Goal: Transaction & Acquisition: Book appointment/travel/reservation

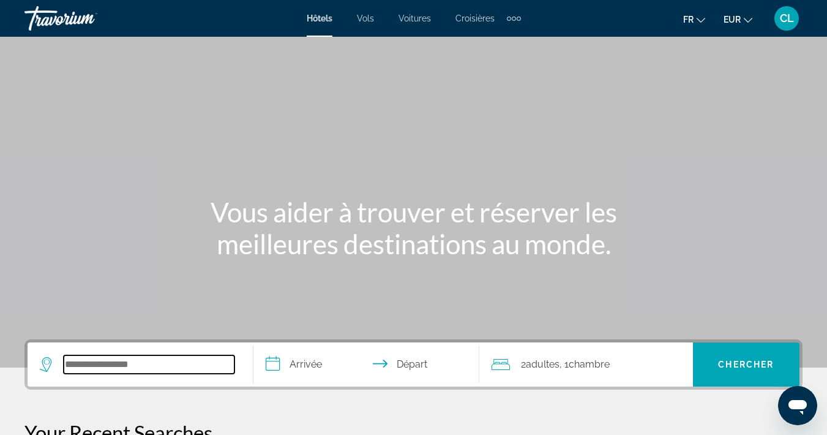
click at [138, 366] on input "Search hotel destination" at bounding box center [149, 364] width 171 height 18
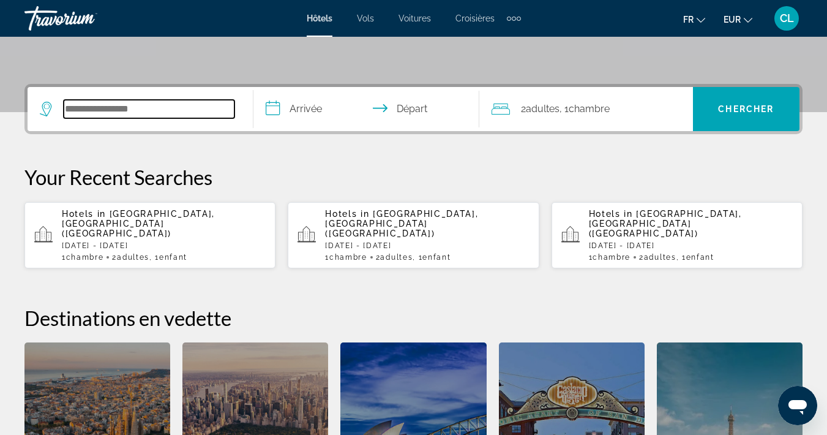
scroll to position [299, 0]
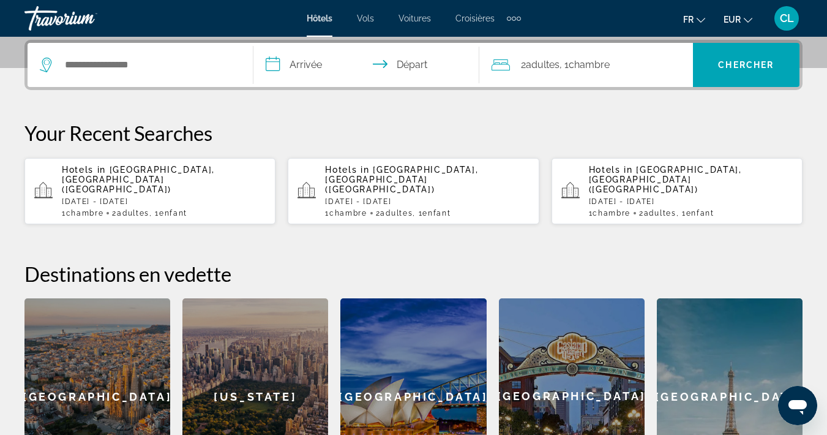
click at [173, 197] on p "[DATE] - [DATE]" at bounding box center [164, 201] width 204 height 9
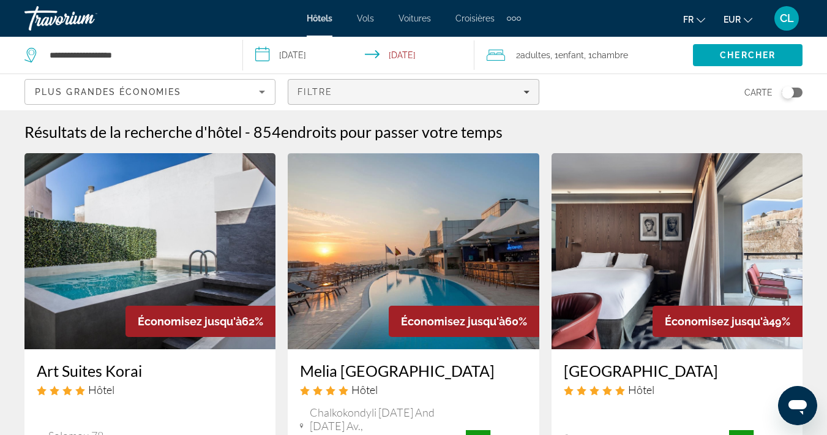
click at [338, 88] on div "Filtre" at bounding box center [413, 92] width 231 height 10
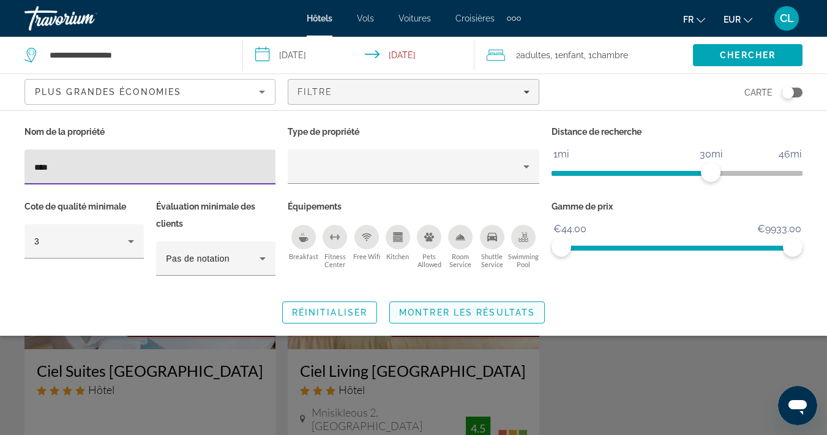
type input "****"
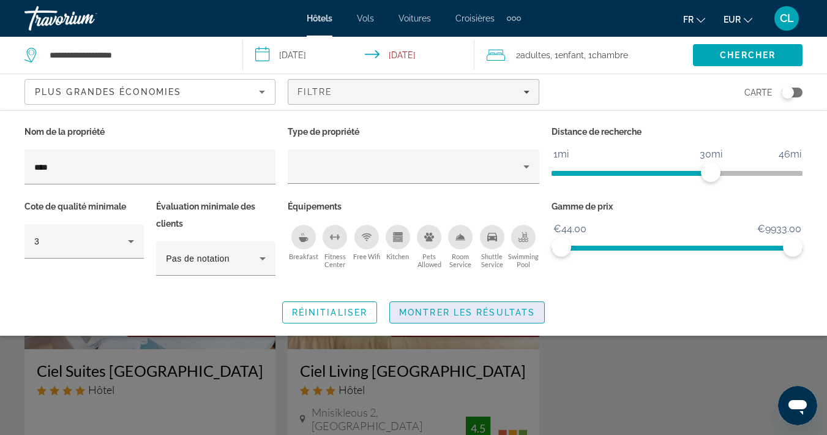
click at [443, 308] on span "Montrer les résultats" at bounding box center [467, 312] width 136 height 10
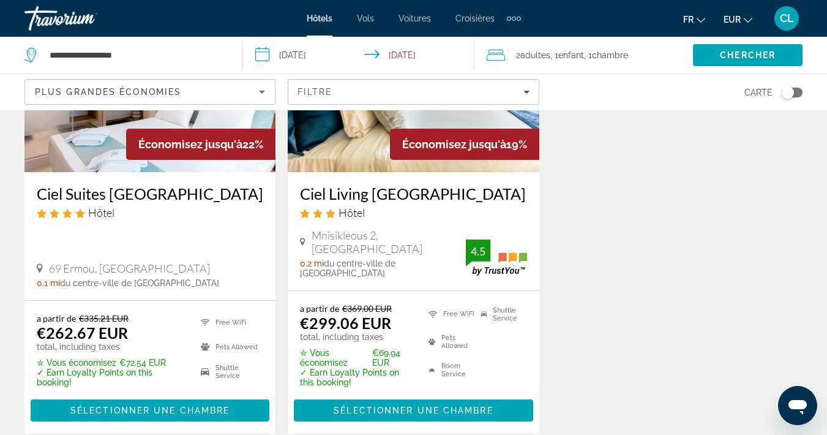
scroll to position [177, 0]
click at [168, 405] on span "Sélectionner une chambre" at bounding box center [149, 410] width 159 height 10
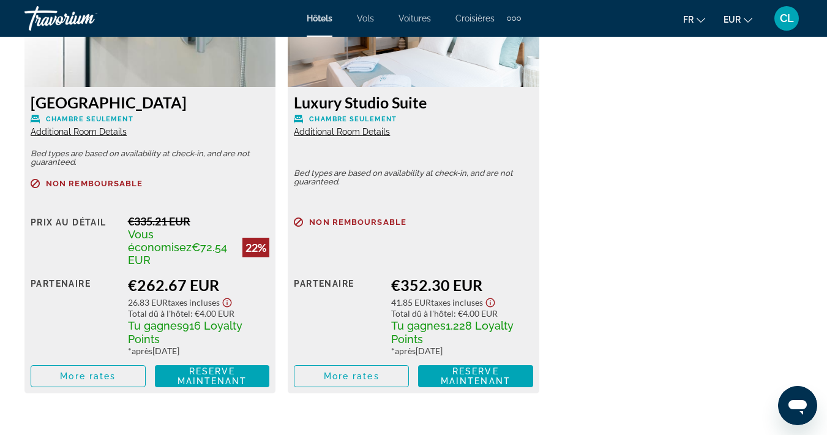
scroll to position [2021, 0]
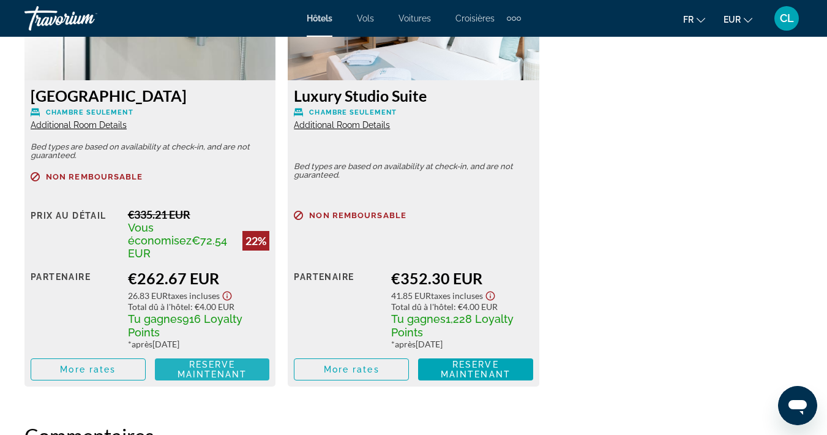
click at [213, 359] on span "Reserve maintenant" at bounding box center [213, 369] width 70 height 20
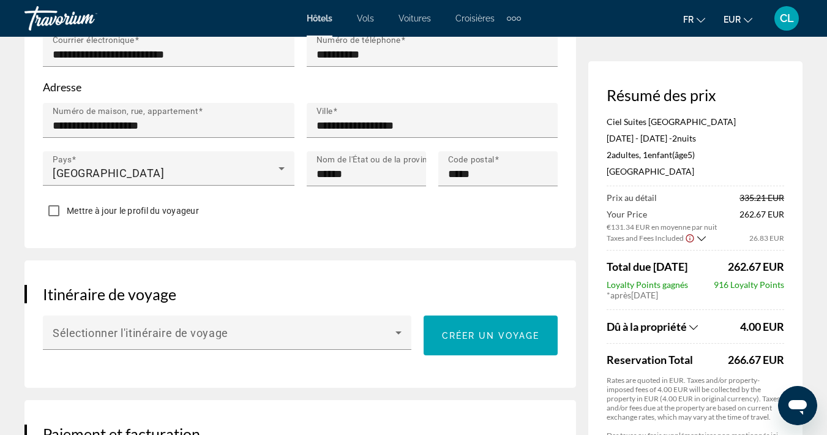
scroll to position [506, 0]
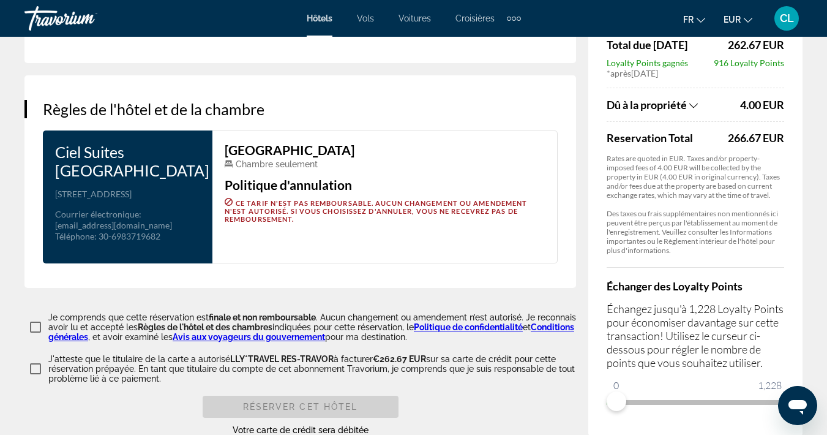
scroll to position [1524, 0]
drag, startPoint x: 623, startPoint y: 393, endPoint x: 768, endPoint y: 386, distance: 145.3
click at [768, 391] on span "ngx-slider" at bounding box center [765, 401] width 20 height 20
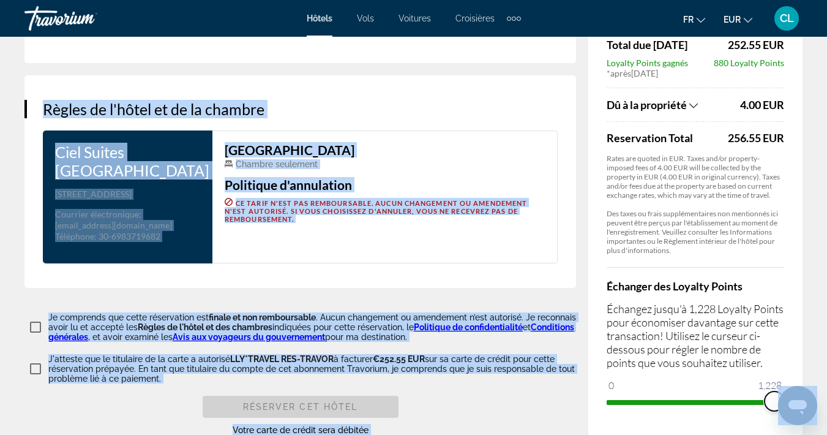
drag, startPoint x: 763, startPoint y: 392, endPoint x: 31, endPoint y: 2, distance: 829.6
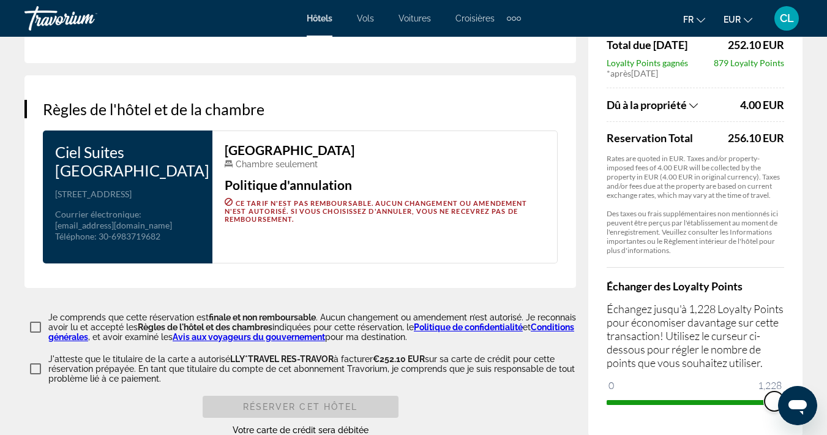
scroll to position [1583, 0]
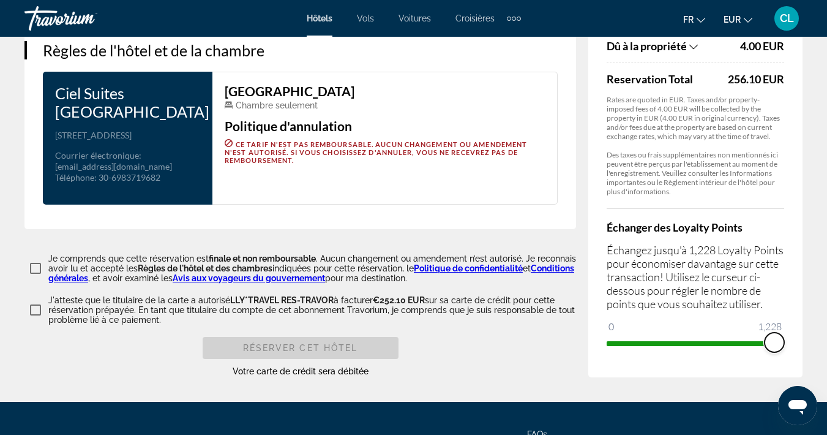
drag, startPoint x: 774, startPoint y: 337, endPoint x: 796, endPoint y: 337, distance: 22.0
click at [796, 337] on div "Résumé des prix Ciel Suites Athens [DATE] - [DATE] - 2 nuit nuits 2 Adulte Adul…" at bounding box center [696, 70] width 214 height 613
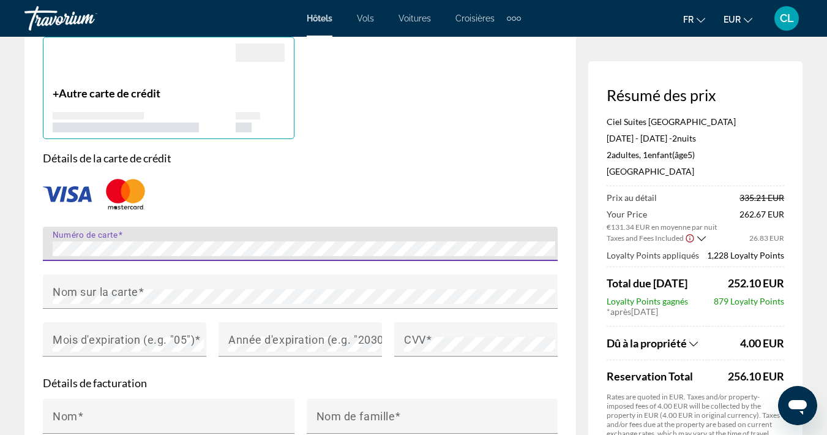
scroll to position [963, 0]
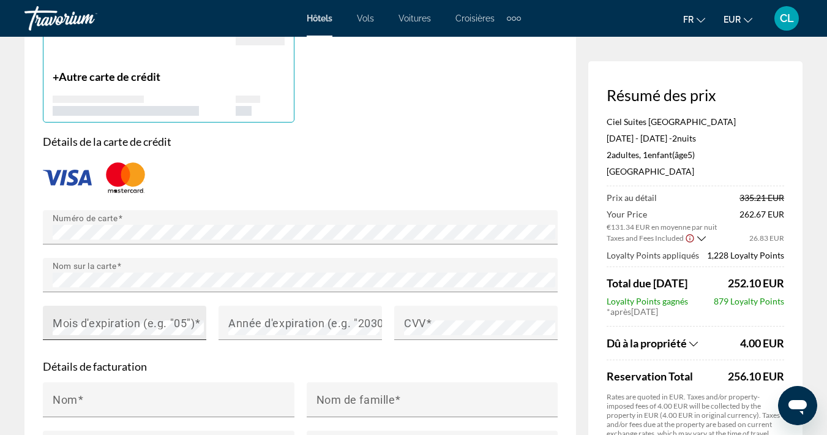
click at [171, 326] on div "Mois d'expiration (e.g. "05")" at bounding box center [128, 323] width 151 height 34
click at [263, 329] on mat-label "Année d'expiration (e.g. "2030")" at bounding box center [310, 322] width 164 height 13
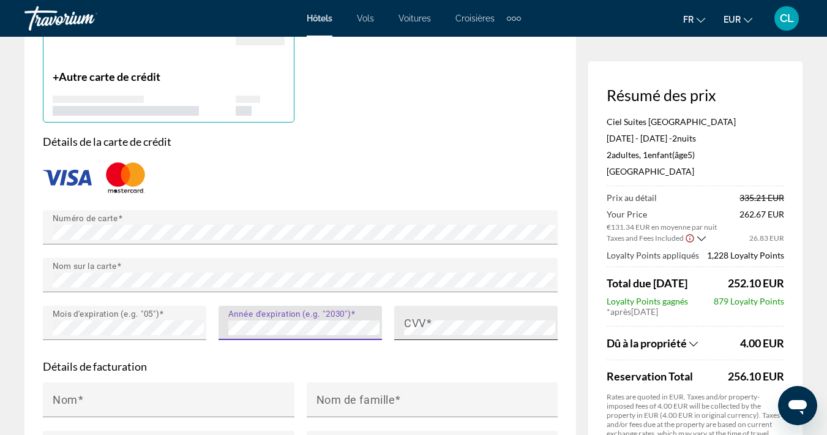
click at [427, 329] on span "Main content" at bounding box center [429, 322] width 6 height 13
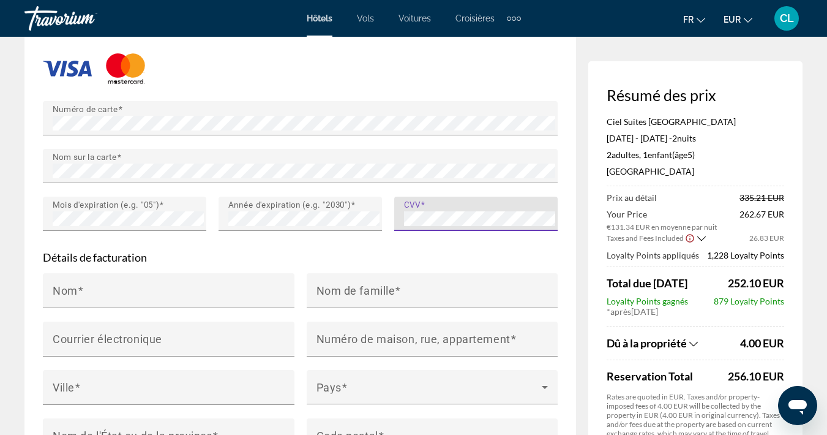
scroll to position [1074, 0]
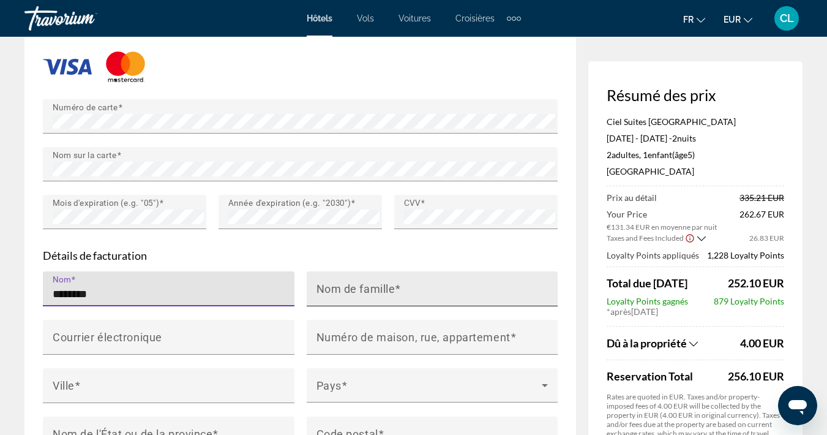
type input "*******"
click at [431, 292] on div "Nom de famille" at bounding box center [436, 288] width 239 height 35
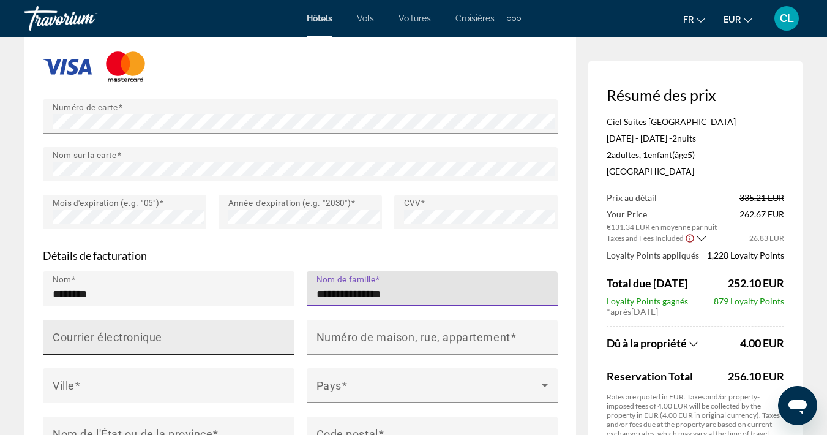
type input "**********"
click at [254, 342] on div "Courrier électronique" at bounding box center [172, 337] width 239 height 35
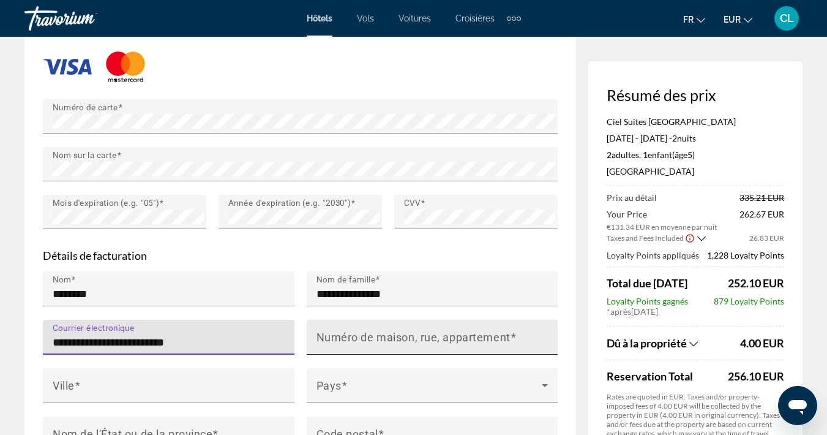
type input "**********"
click at [356, 343] on mat-label "Numéro de maison, rue, appartement" at bounding box center [414, 336] width 194 height 13
click at [356, 350] on input "Numéro de maison, rue, appartement" at bounding box center [436, 342] width 239 height 15
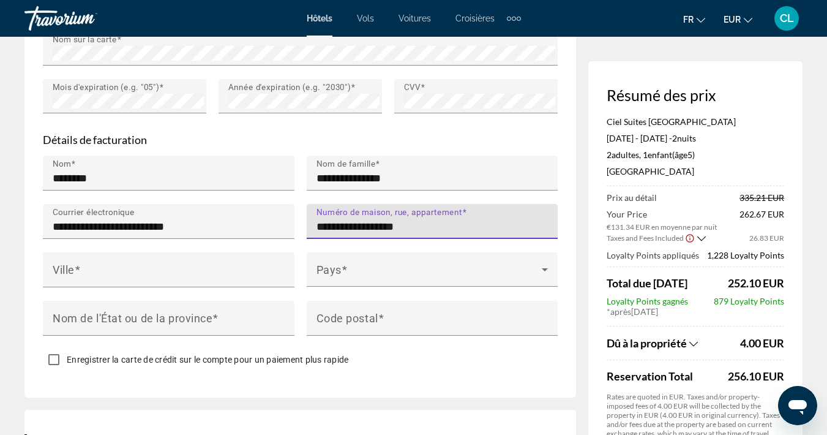
scroll to position [1192, 0]
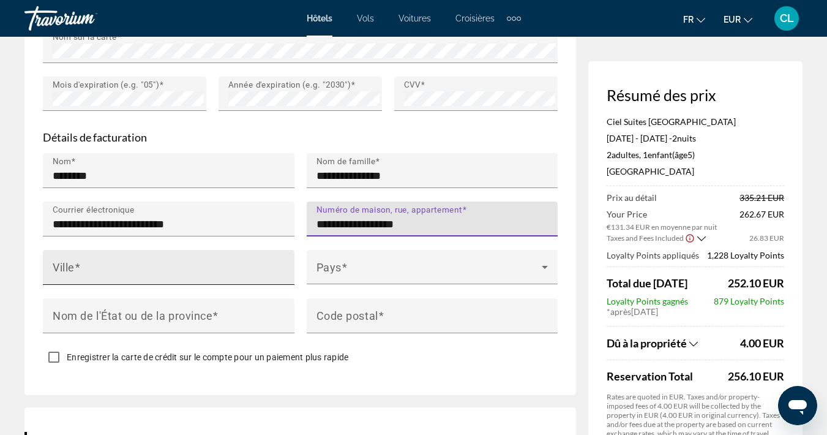
type input "**********"
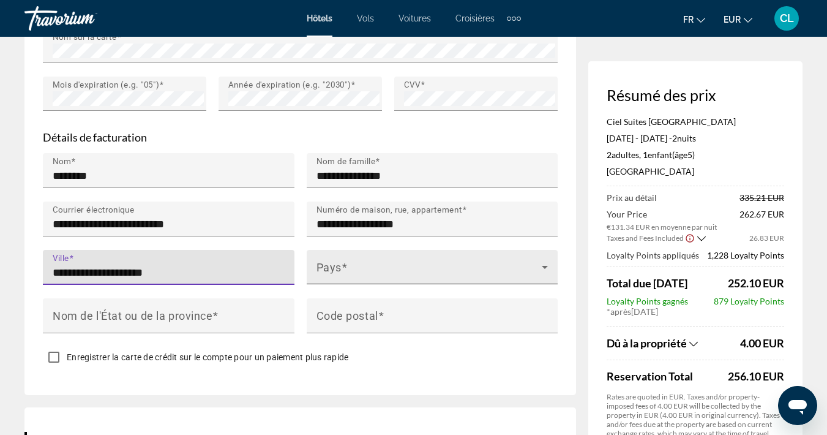
type input "**********"
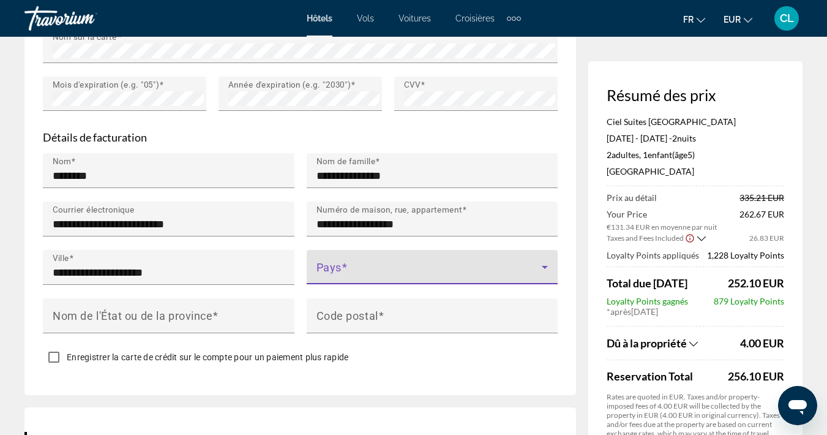
click at [416, 274] on span "Main content" at bounding box center [430, 272] width 226 height 15
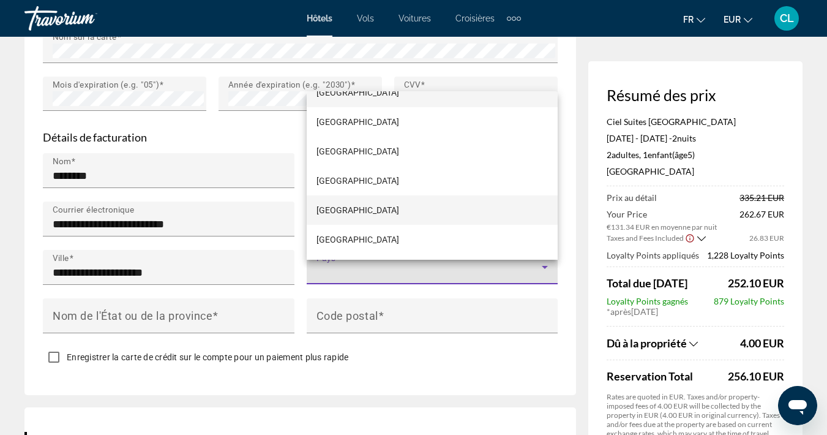
scroll to position [2166, 0]
click at [383, 217] on mat-option "[GEOGRAPHIC_DATA]" at bounding box center [433, 208] width 252 height 29
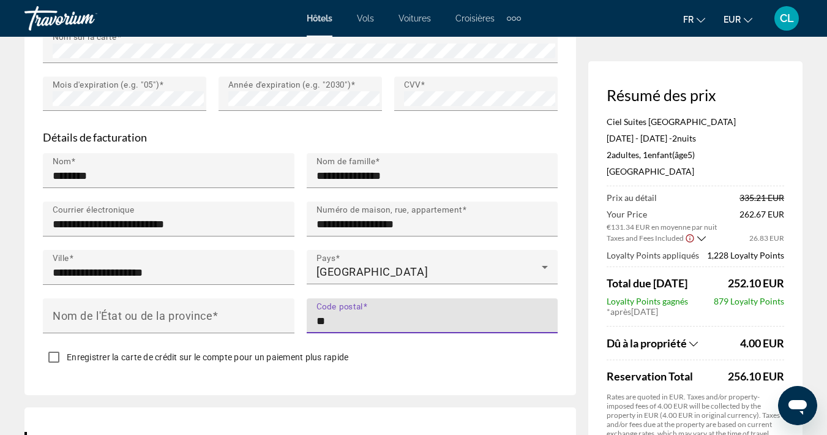
type input "*"
type input "*****"
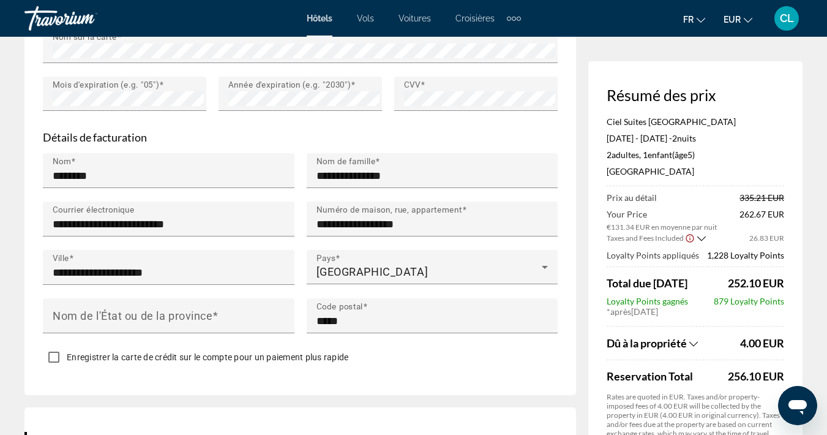
click at [247, 342] on div "Main content" at bounding box center [169, 339] width 252 height 13
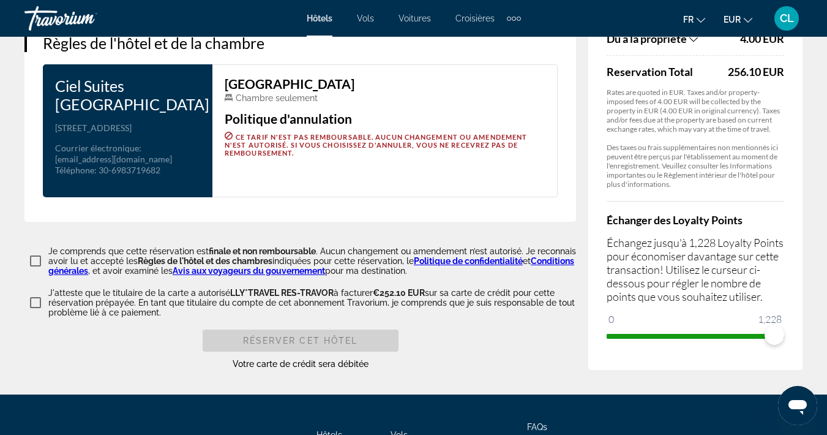
scroll to position [1590, 0]
type input "********"
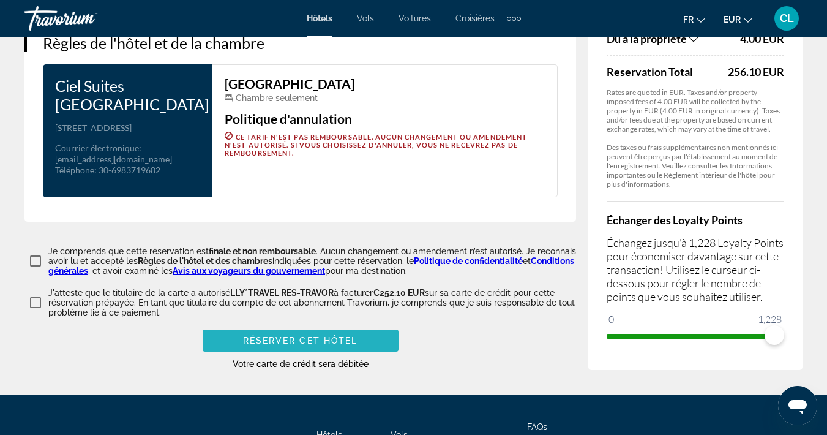
click at [285, 336] on span "Réserver cet hôtel" at bounding box center [300, 341] width 115 height 10
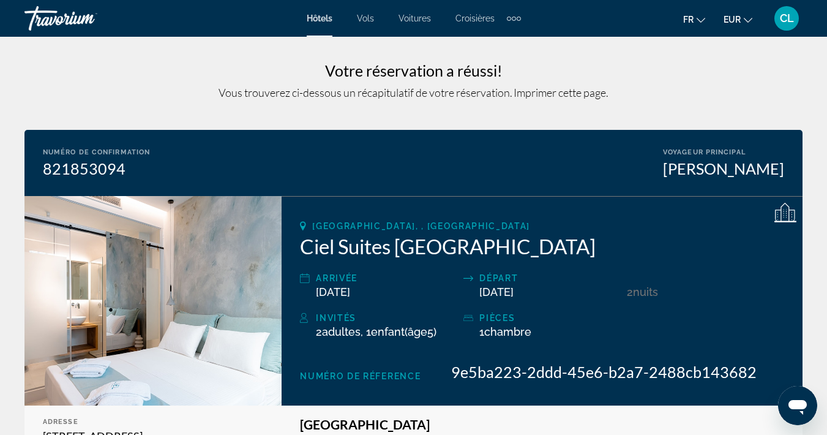
click at [420, 18] on span "Voitures" at bounding box center [415, 18] width 32 height 10
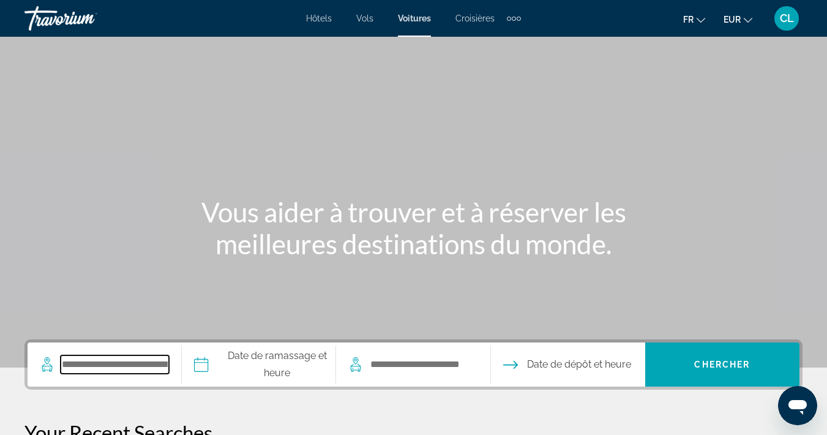
click at [149, 355] on input "Search pickup location" at bounding box center [115, 364] width 108 height 18
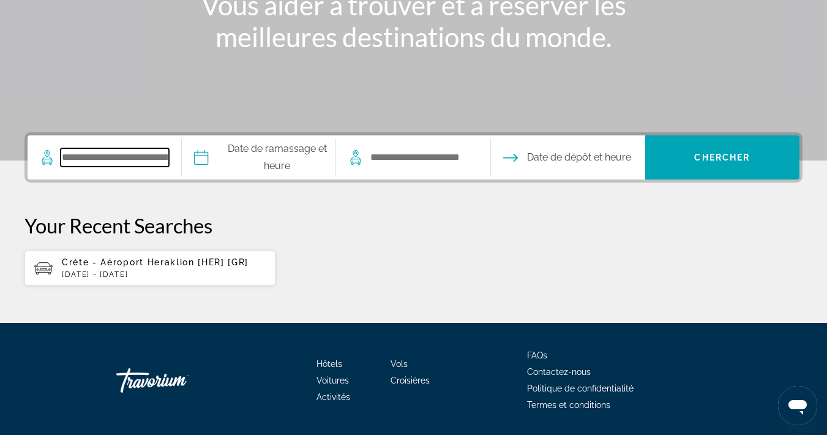
scroll to position [247, 0]
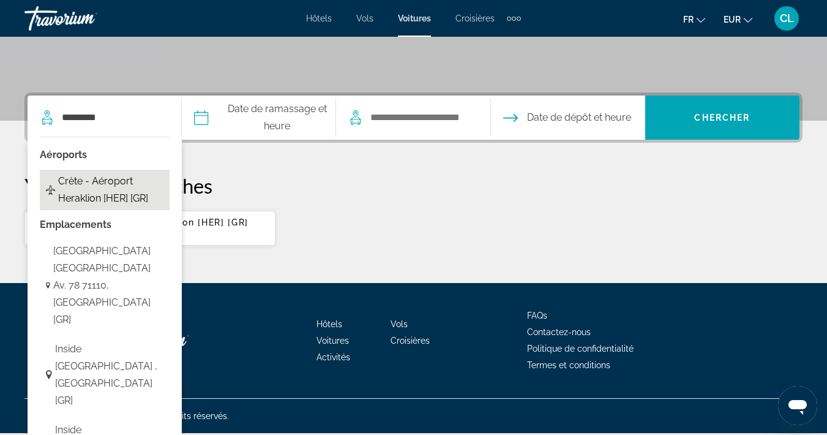
drag, startPoint x: 1, startPoint y: 371, endPoint x: 116, endPoint y: 199, distance: 207.1
click at [116, 199] on span "Crète - Aéroport Heraklion [HER] [GR]" at bounding box center [110, 190] width 105 height 34
type input "**********"
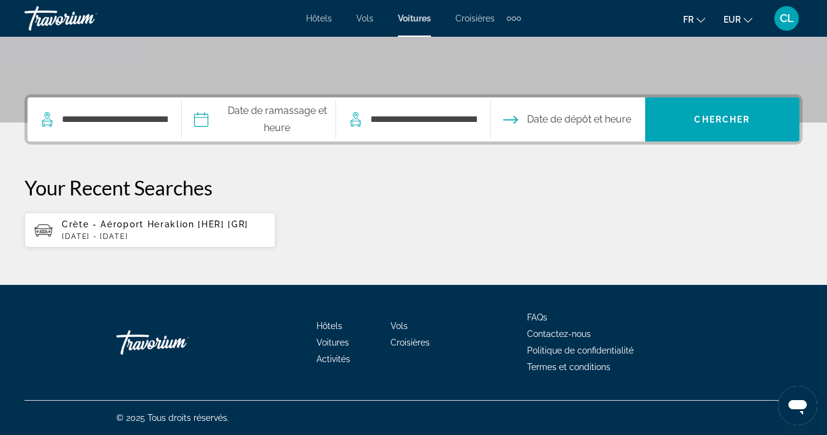
click at [302, 111] on input "Pickup date" at bounding box center [258, 121] width 159 height 48
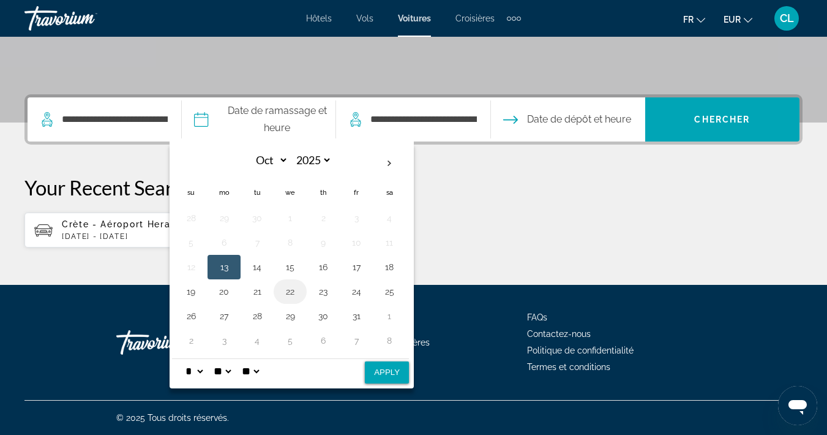
click at [300, 292] on button "22" at bounding box center [290, 291] width 20 height 17
click at [409, 364] on button "Apply" at bounding box center [387, 372] width 44 height 22
type input "**********"
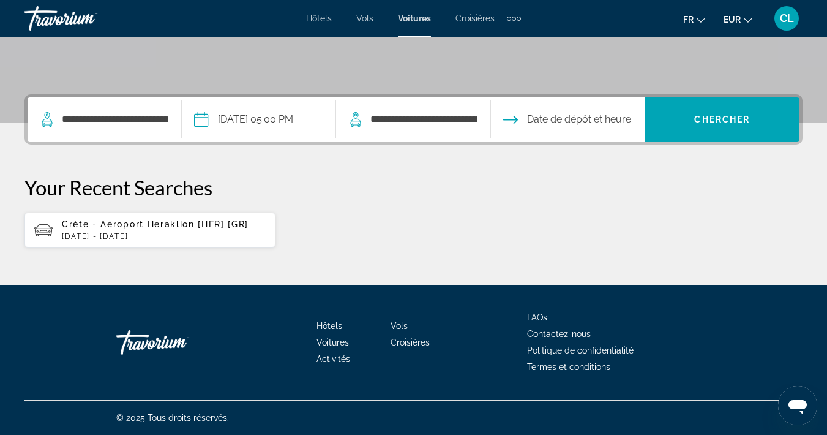
click at [580, 123] on input "Drop-off date" at bounding box center [567, 121] width 159 height 48
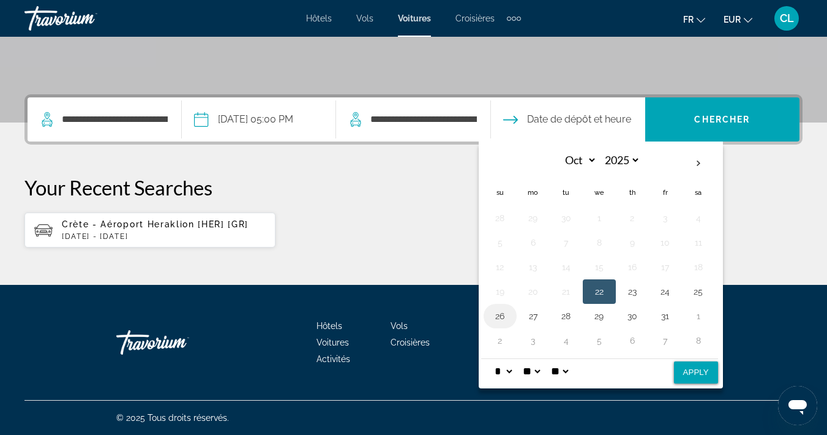
click at [510, 314] on button "26" at bounding box center [501, 315] width 20 height 17
click at [718, 364] on button "Apply" at bounding box center [696, 372] width 44 height 22
type input "**********"
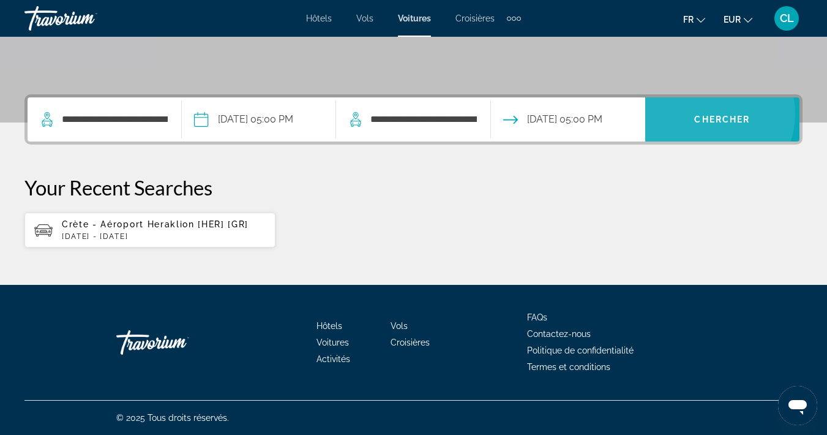
click at [715, 111] on span "Search" at bounding box center [722, 119] width 154 height 29
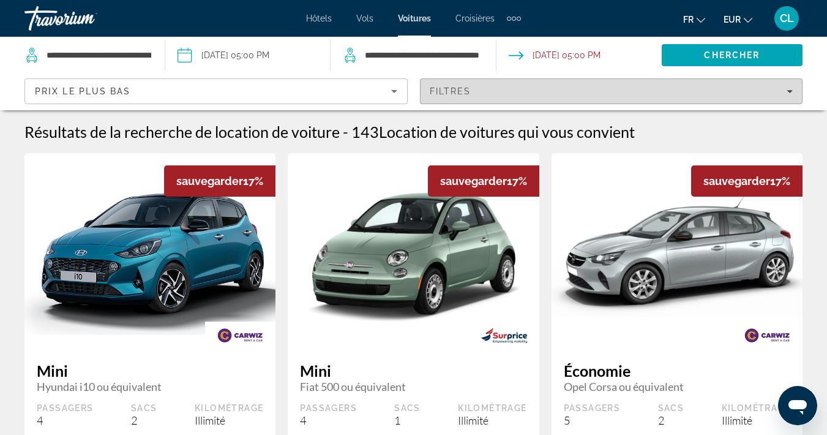
click at [495, 93] on div "Filtres" at bounding box center [612, 91] width 364 height 10
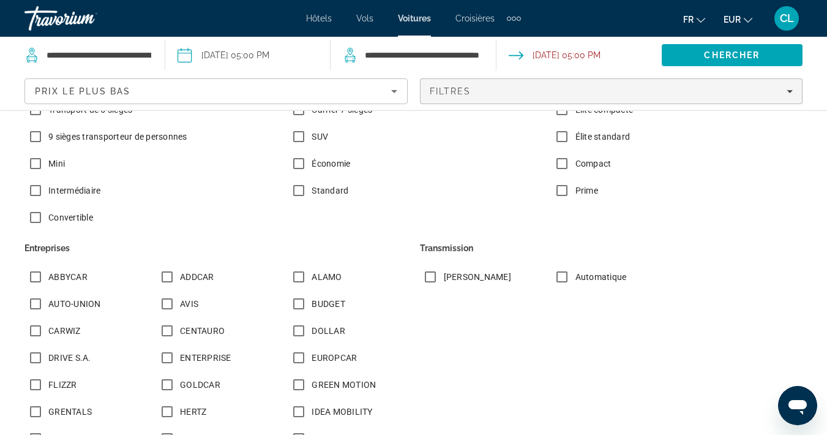
scroll to position [163, 0]
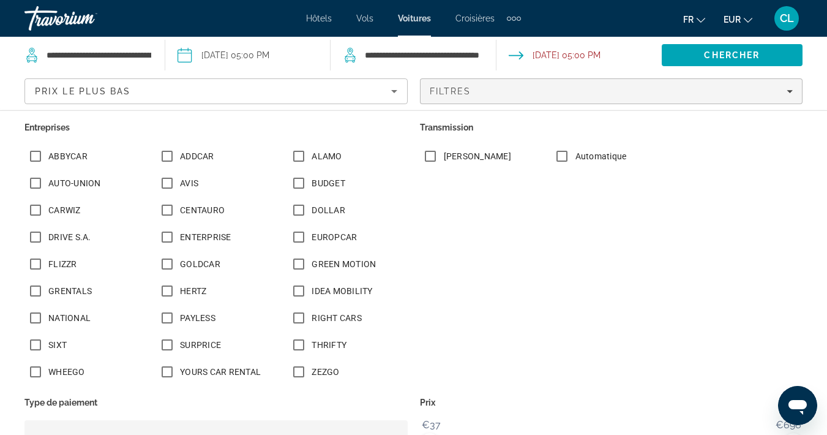
scroll to position [258, 0]
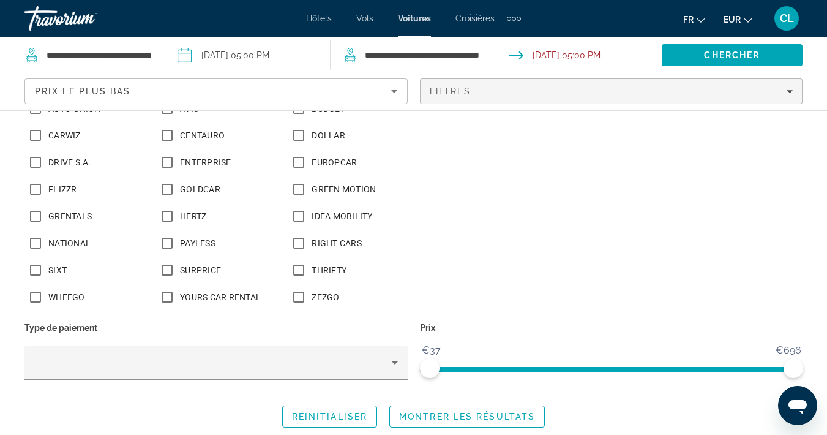
scroll to position [333, 0]
click at [472, 415] on span "Montrer les résultats" at bounding box center [467, 417] width 136 height 10
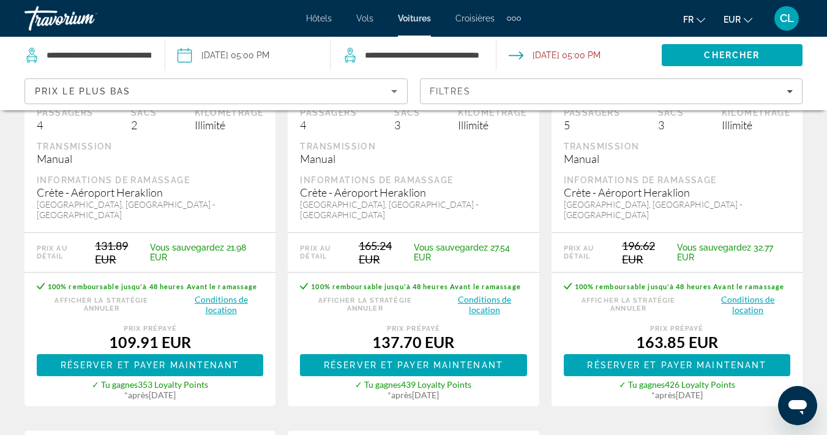
scroll to position [300, 0]
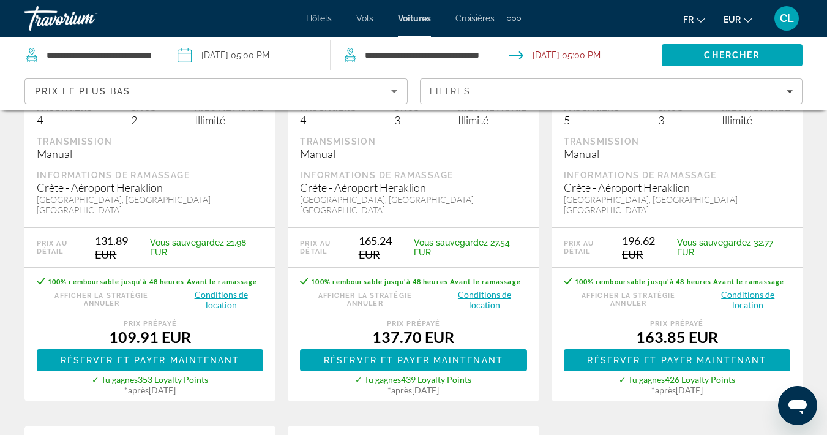
click at [224, 288] on button "Conditions de location" at bounding box center [221, 299] width 85 height 22
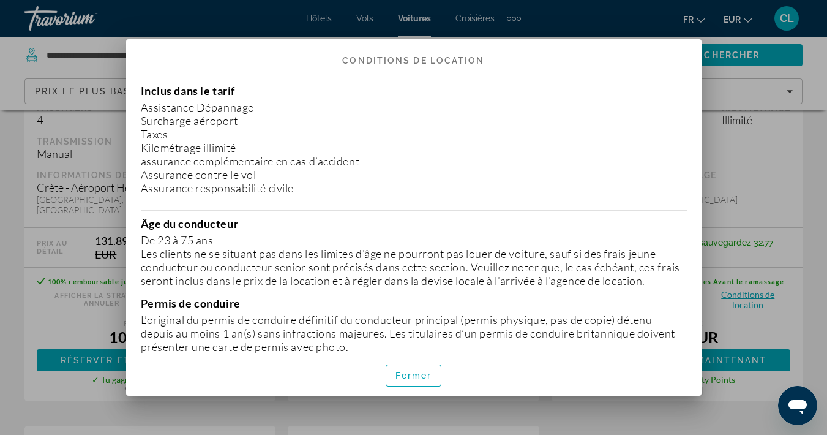
scroll to position [0, 0]
click at [77, 147] on div at bounding box center [413, 217] width 827 height 435
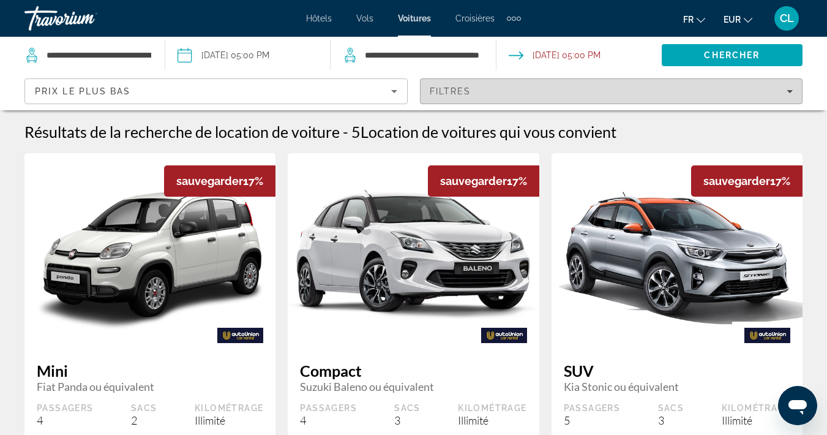
click at [476, 97] on span "Filters" at bounding box center [612, 91] width 382 height 29
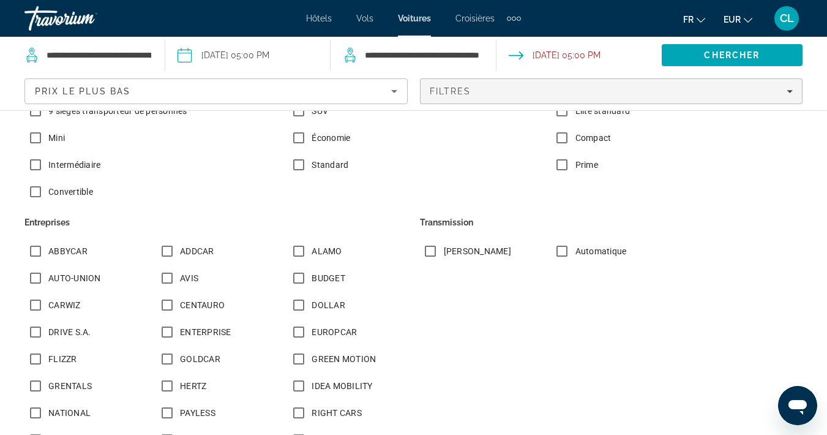
scroll to position [242, 0]
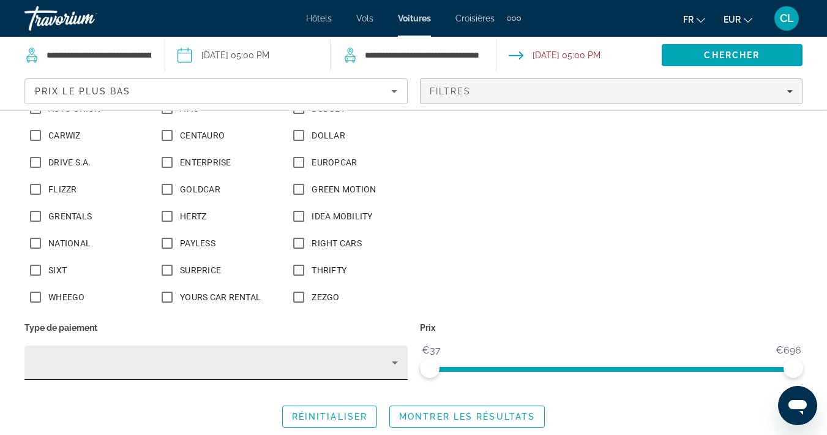
scroll to position [333, 0]
click at [388, 367] on icon "Search widget" at bounding box center [395, 363] width 15 height 15
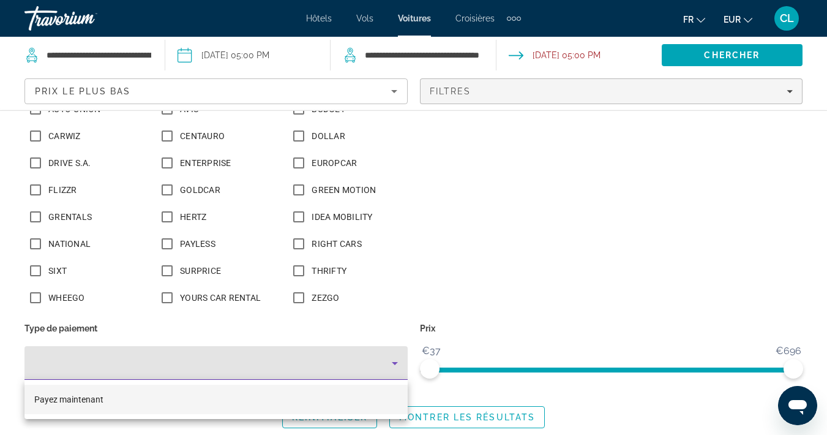
click at [388, 367] on div at bounding box center [413, 217] width 827 height 435
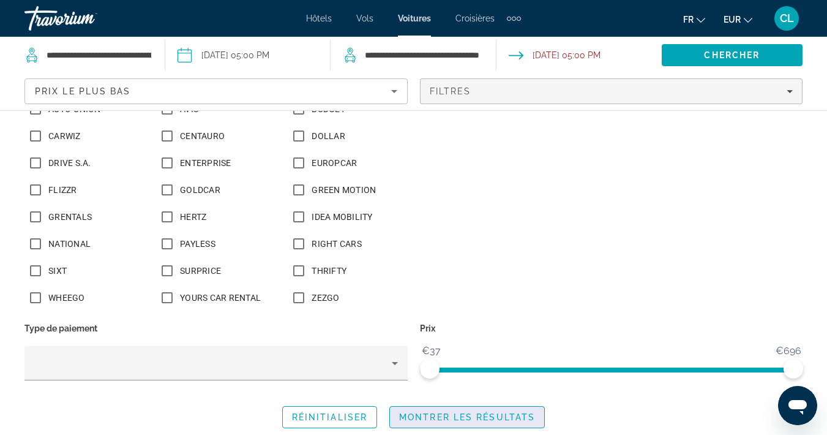
click at [446, 418] on span "Montrer les résultats" at bounding box center [467, 417] width 136 height 10
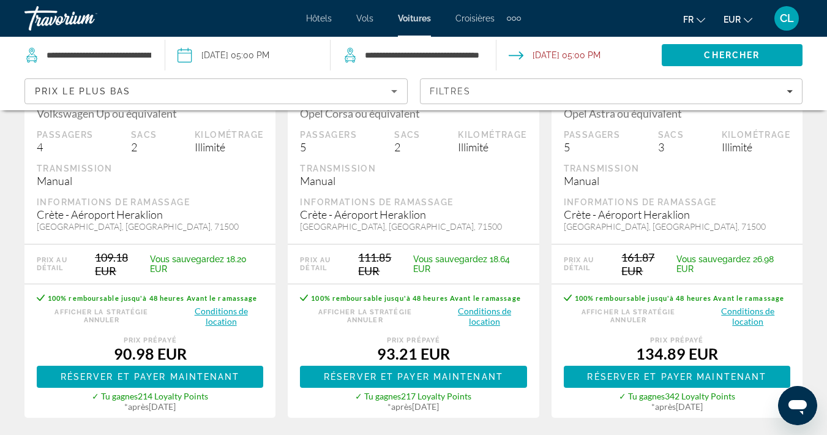
scroll to position [274, 0]
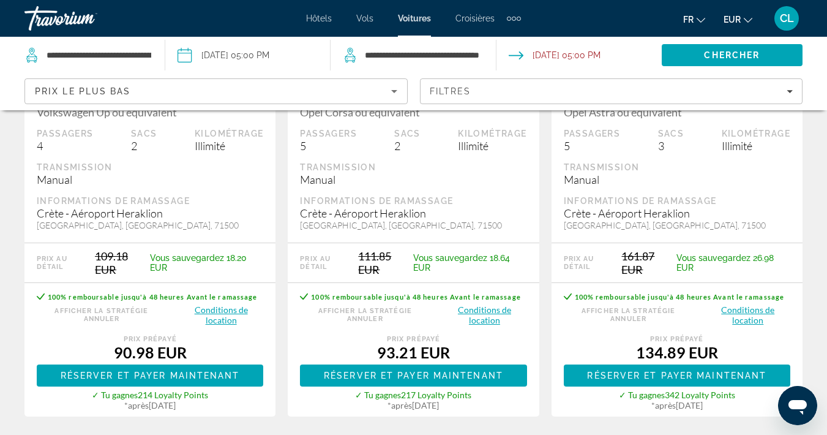
click at [226, 320] on button "Conditions de location" at bounding box center [221, 315] width 85 height 22
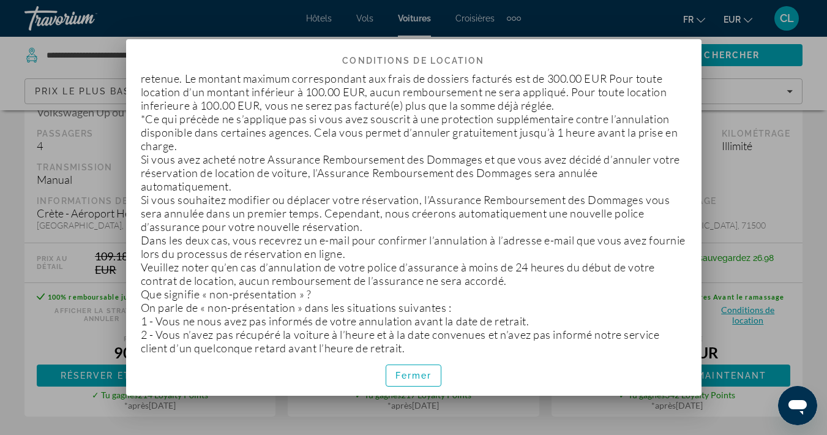
scroll to position [2598, 0]
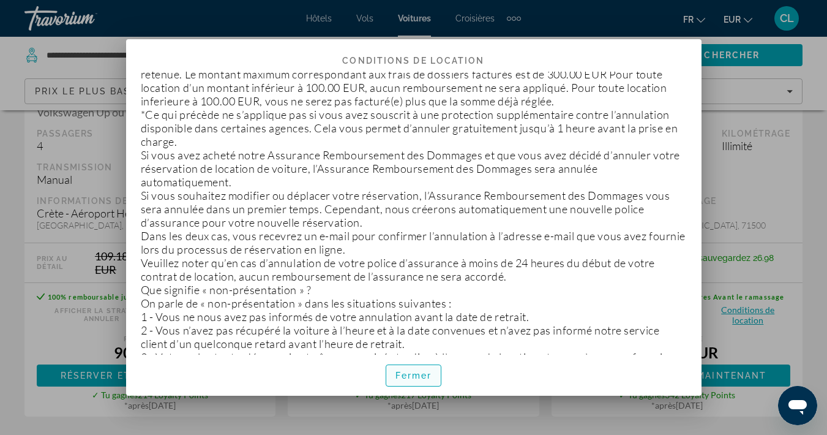
click at [420, 375] on span "Fermer" at bounding box center [414, 376] width 37 height 10
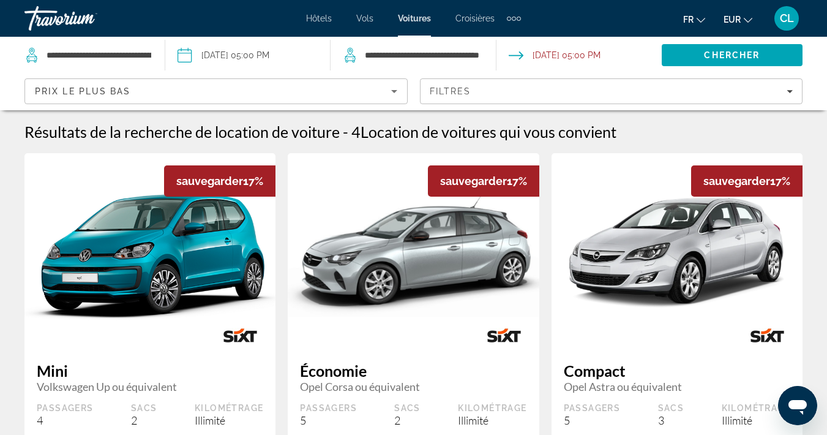
scroll to position [0, 0]
click at [397, 94] on icon "Sort by" at bounding box center [394, 91] width 15 height 15
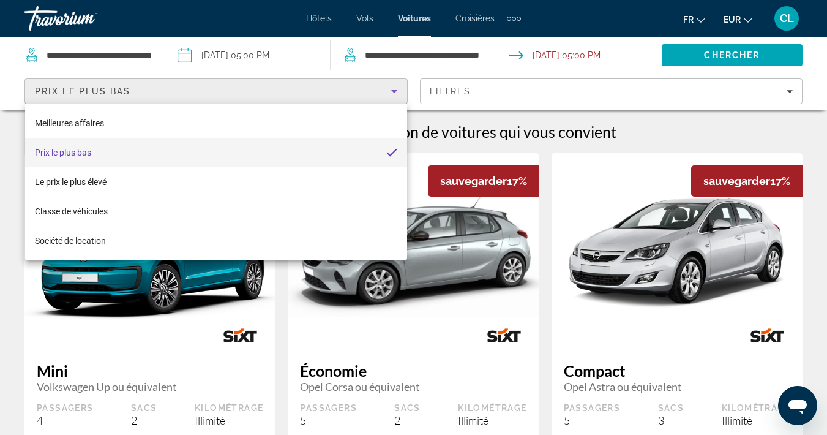
click at [361, 94] on div at bounding box center [413, 217] width 827 height 435
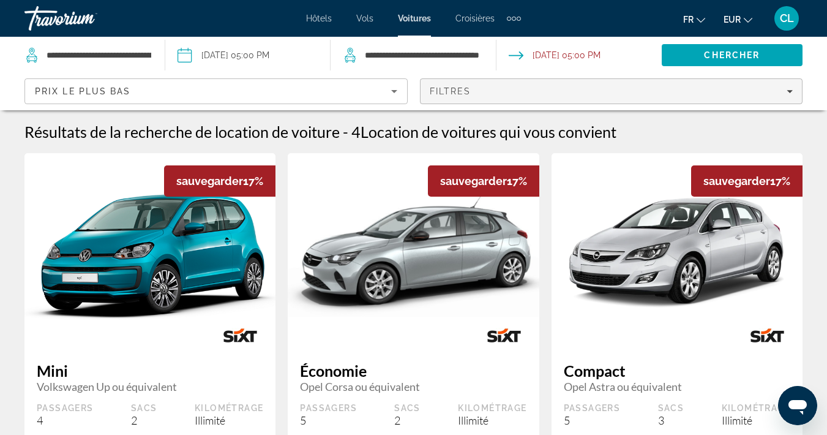
click at [459, 90] on span "Filtres" at bounding box center [451, 91] width 42 height 10
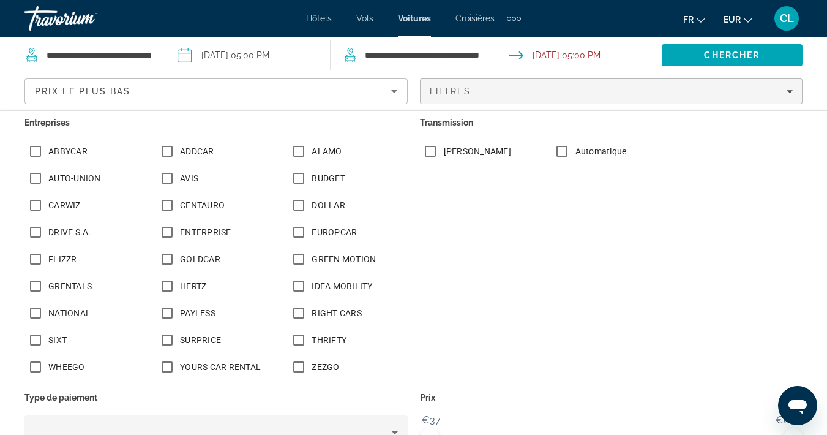
scroll to position [266, 0]
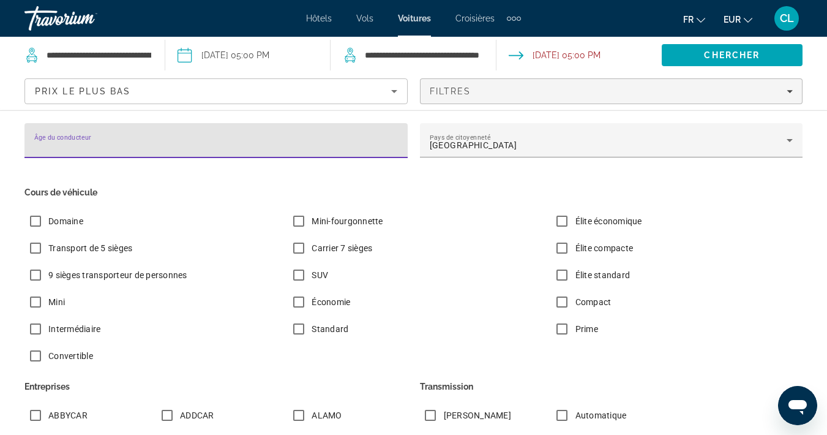
click at [302, 143] on input "Âge du conducteur" at bounding box center [216, 145] width 364 height 15
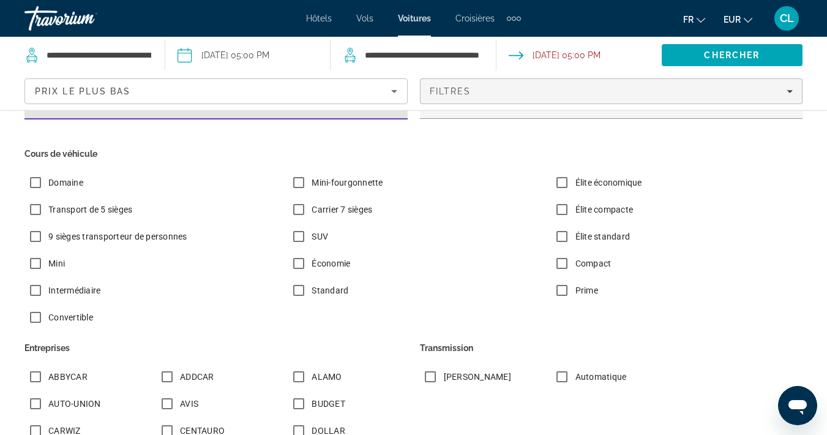
type input "**"
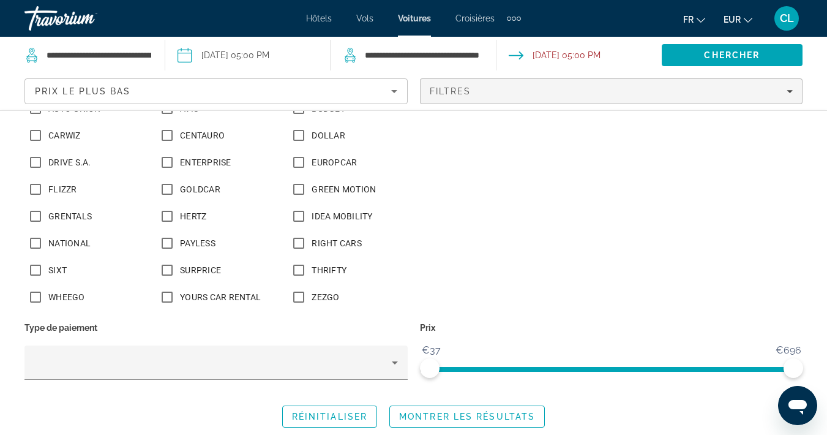
scroll to position [333, 0]
click at [467, 421] on span "Search widget" at bounding box center [467, 416] width 154 height 29
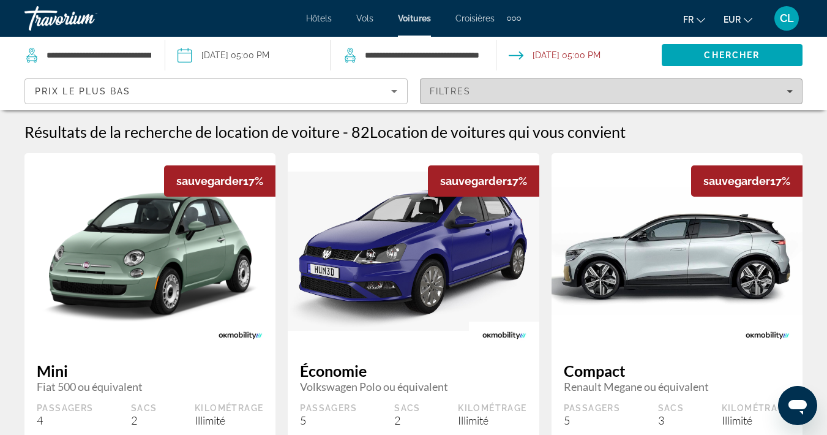
click at [499, 94] on div "Filtres" at bounding box center [612, 91] width 364 height 10
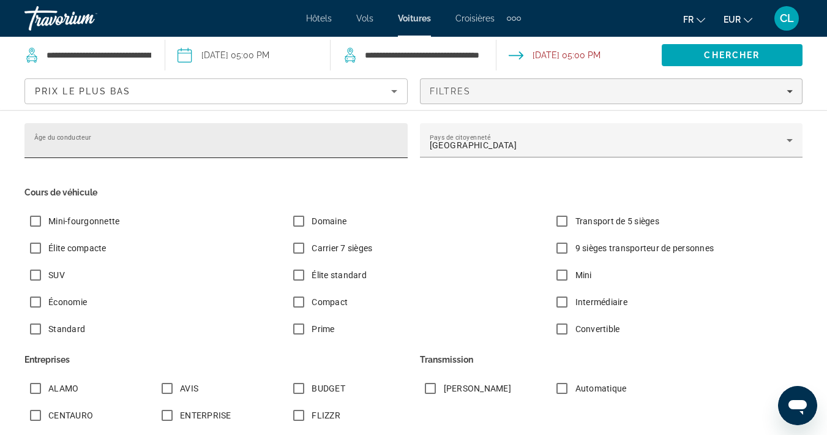
click at [248, 147] on input "**" at bounding box center [216, 145] width 364 height 15
type input "*"
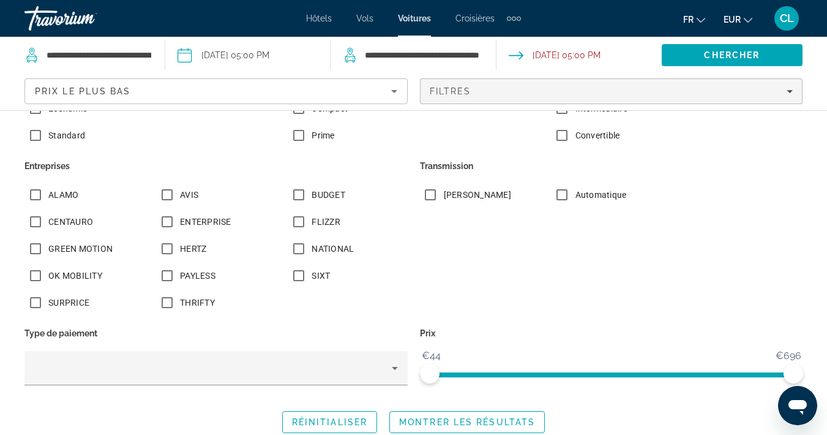
scroll to position [195, 0]
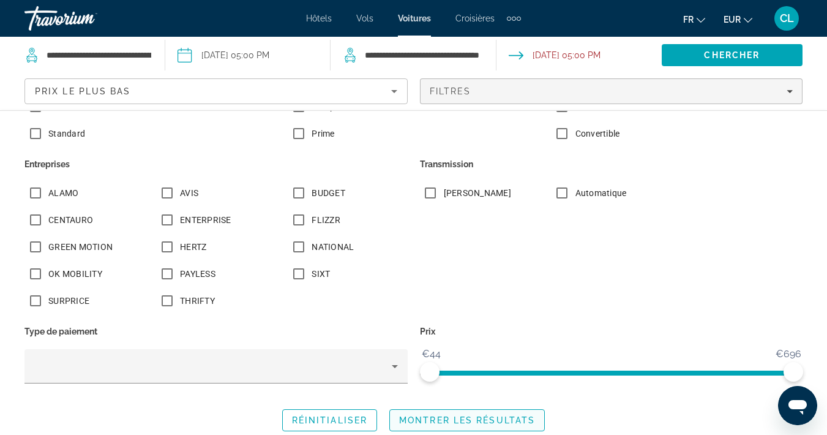
type input "**"
click at [426, 418] on span "Montrer les résultats" at bounding box center [467, 420] width 136 height 10
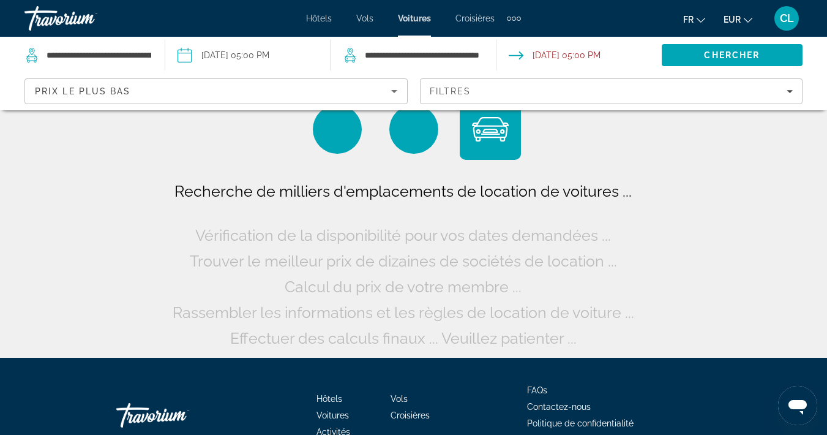
scroll to position [0, 0]
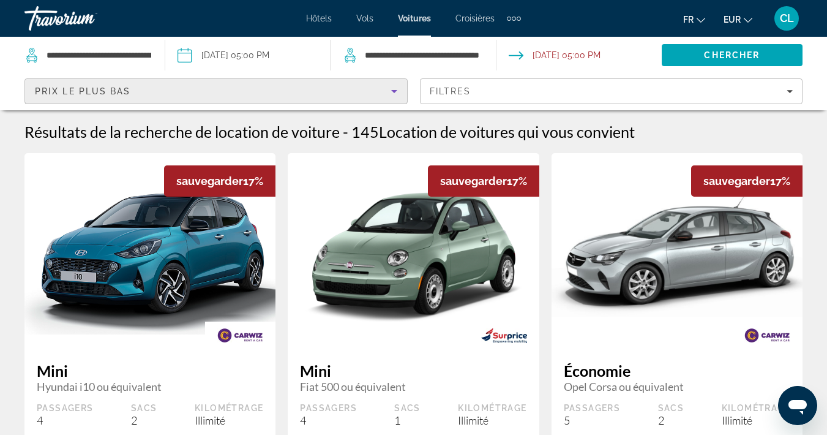
click at [315, 88] on div "Prix ​​le plus bas" at bounding box center [213, 91] width 356 height 15
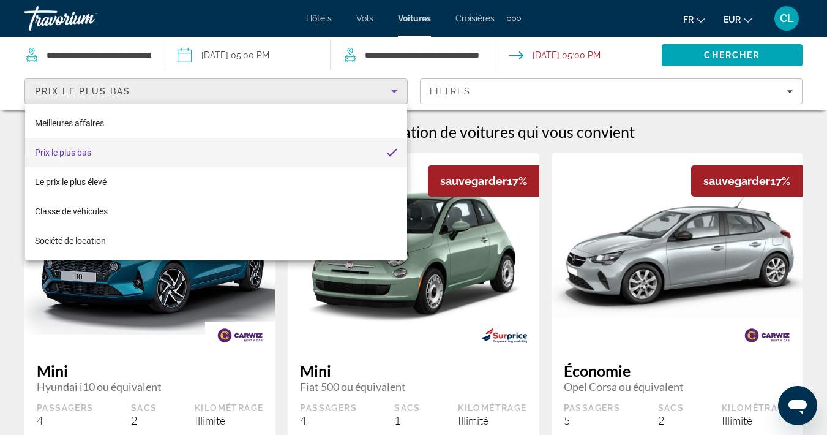
click at [315, 88] on div at bounding box center [413, 217] width 827 height 435
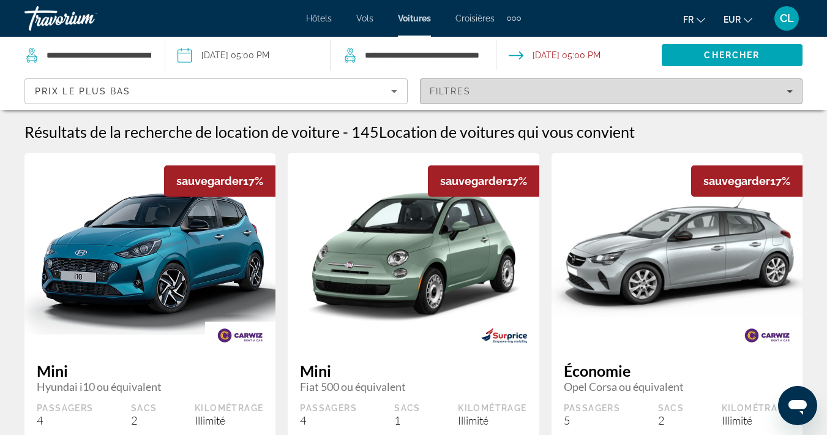
click at [582, 92] on div "Filtres" at bounding box center [612, 91] width 364 height 10
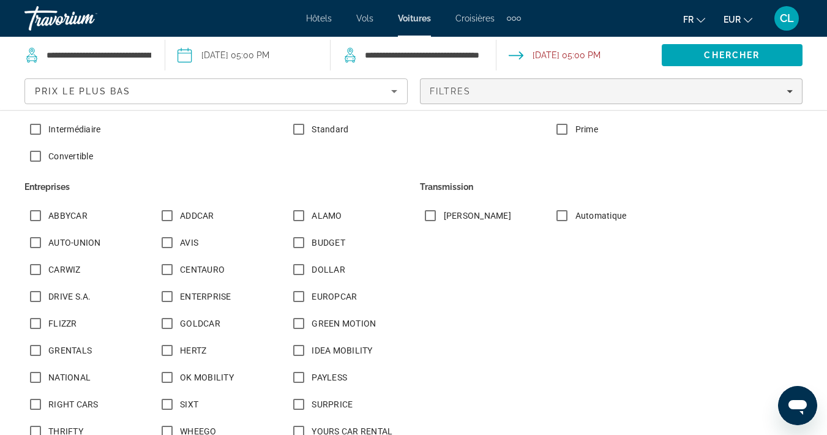
scroll to position [201, 0]
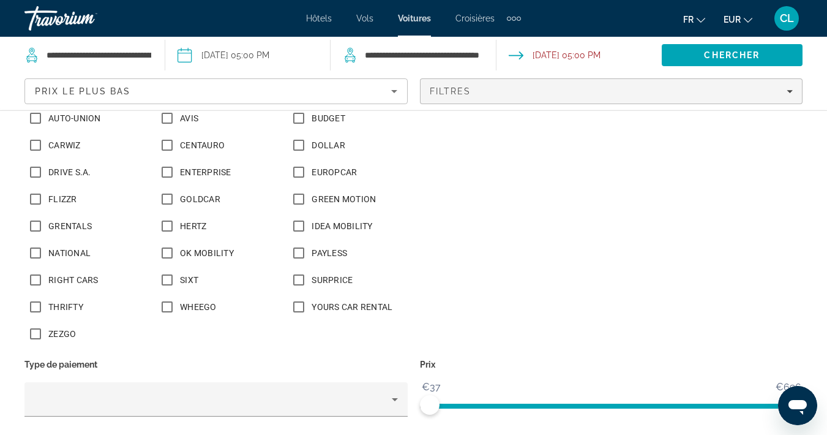
scroll to position [344, 0]
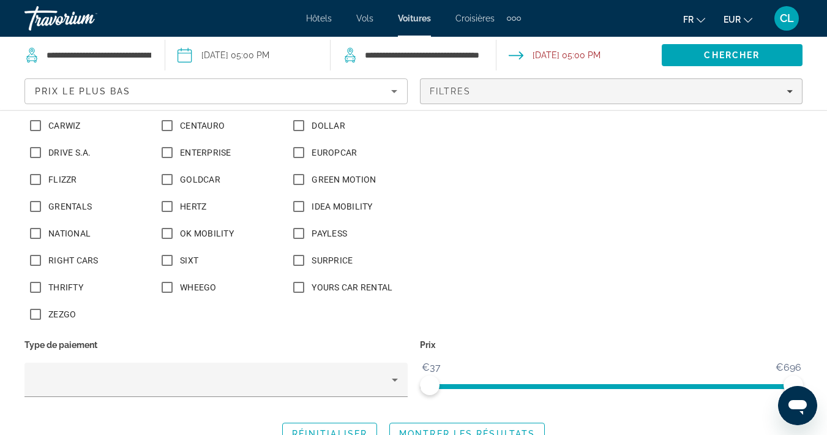
click at [486, 388] on span "ngx-slider" at bounding box center [612, 386] width 364 height 5
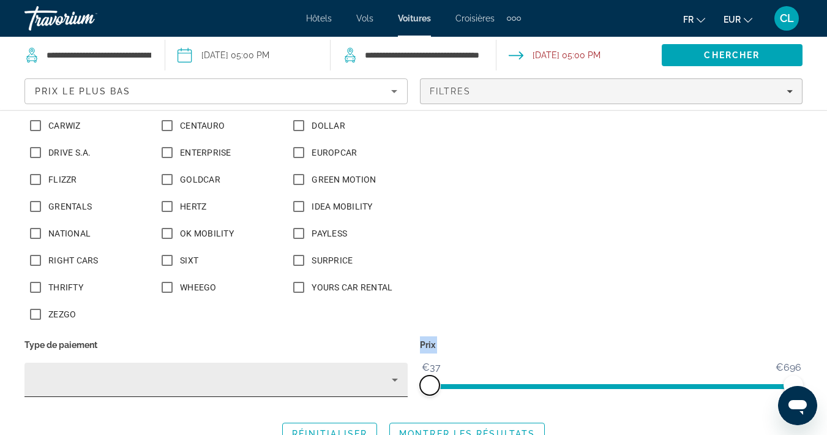
drag, startPoint x: 484, startPoint y: 387, endPoint x: 406, endPoint y: 380, distance: 78.7
click at [406, 380] on div "Cours de véhicule Domaine Mini-fourgonnette Élite économique Transport de 5 siè…" at bounding box center [413, 125] width 791 height 570
click at [397, 371] on div "Search widget" at bounding box center [216, 380] width 364 height 34
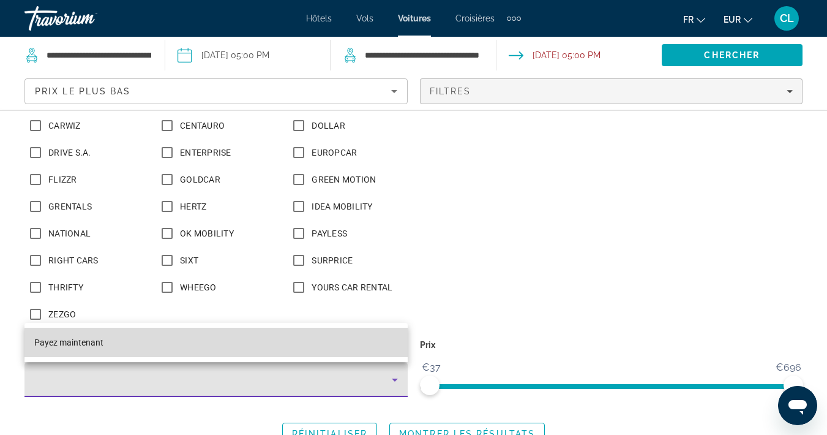
click at [376, 348] on mat-option "Payez maintenant" at bounding box center [215, 342] width 383 height 29
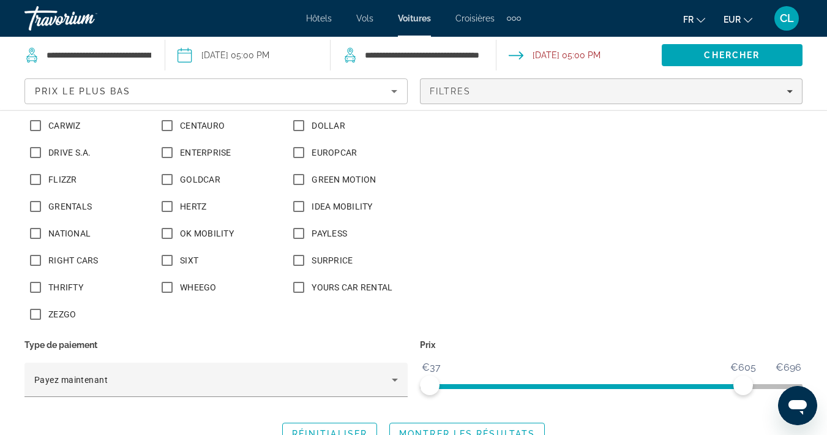
drag, startPoint x: 743, startPoint y: 388, endPoint x: 558, endPoint y: 397, distance: 185.2
click at [558, 397] on div "Prix €37 €696 €37 €605" at bounding box center [612, 373] width 396 height 74
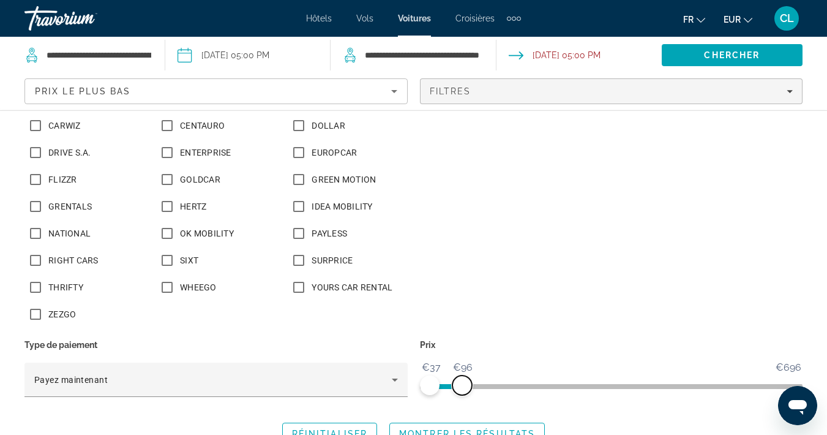
drag, startPoint x: 743, startPoint y: 384, endPoint x: 462, endPoint y: 401, distance: 281.0
click at [462, 401] on div "Prix €37 €696 €37 €96 €37 - €92" at bounding box center [612, 373] width 396 height 74
click at [444, 429] on span "Montrer les résultats" at bounding box center [467, 434] width 136 height 10
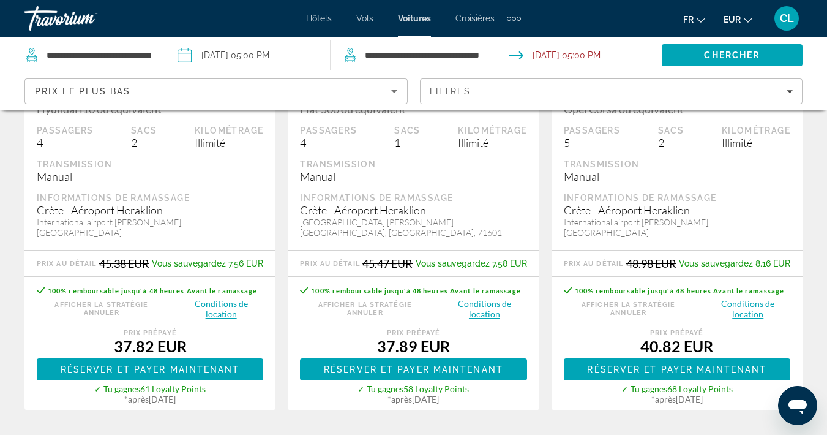
scroll to position [277, 0]
click at [489, 306] on button "Conditions de location" at bounding box center [484, 309] width 85 height 22
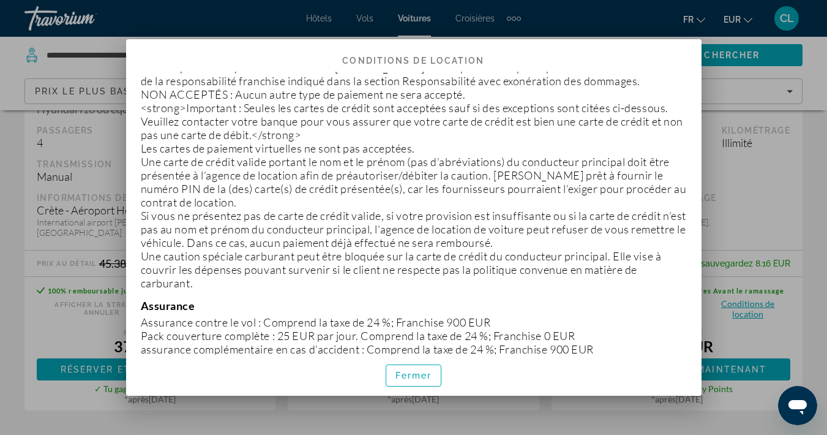
scroll to position [589, 0]
click at [419, 371] on span "Fermer" at bounding box center [414, 376] width 37 height 10
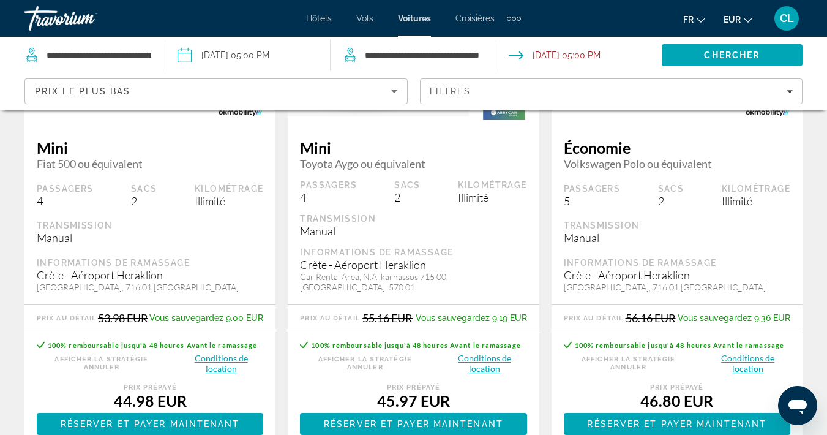
scroll to position [786, 0]
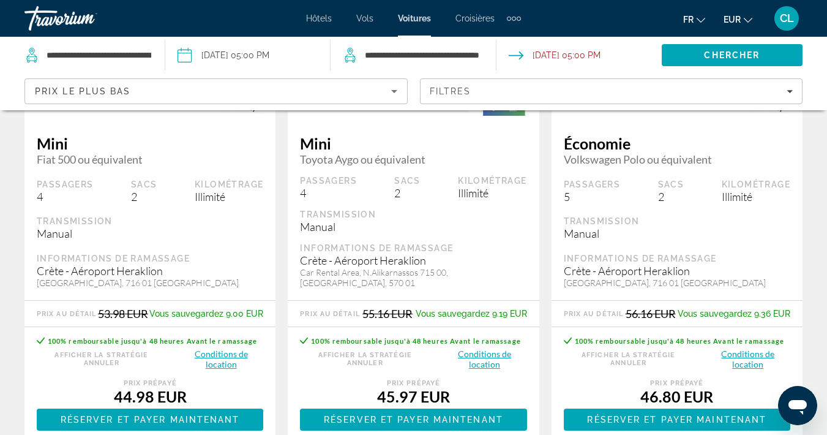
click at [222, 348] on button "Conditions de location" at bounding box center [221, 359] width 85 height 22
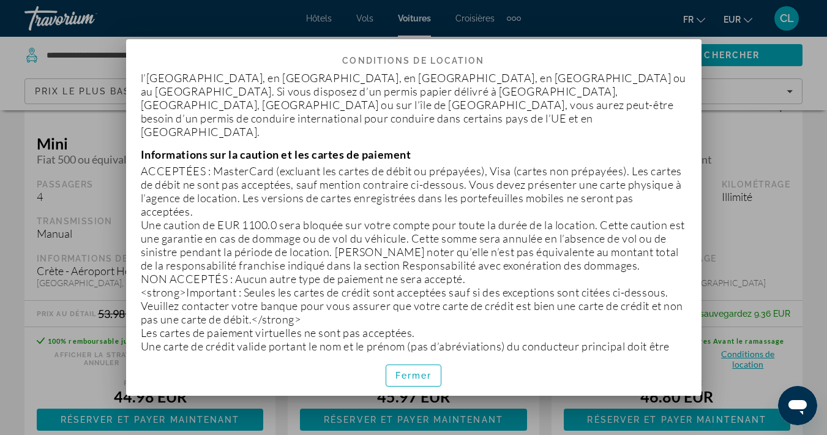
scroll to position [325, 0]
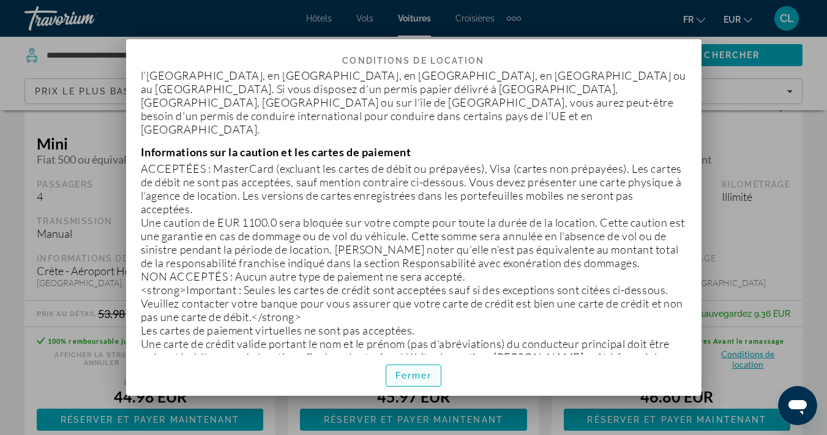
click at [413, 374] on span "Fermer" at bounding box center [414, 376] width 37 height 10
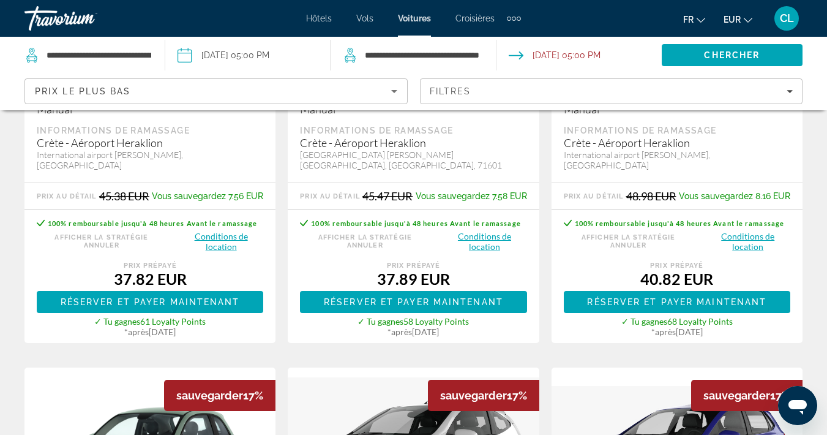
scroll to position [346, 0]
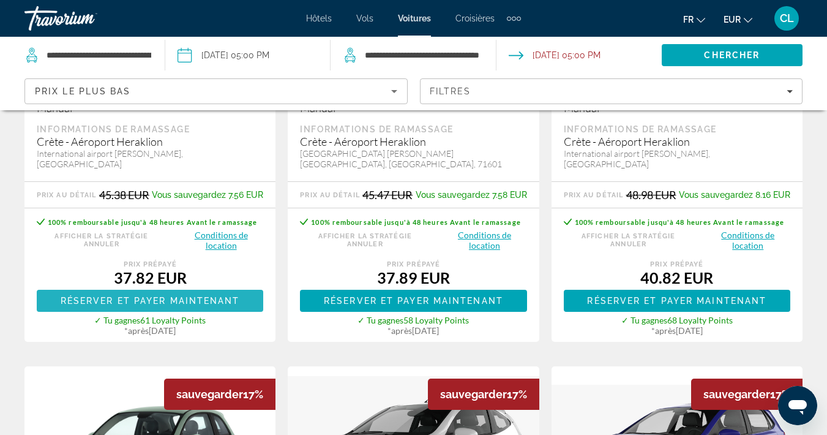
click at [220, 296] on span "Main content" at bounding box center [150, 300] width 227 height 29
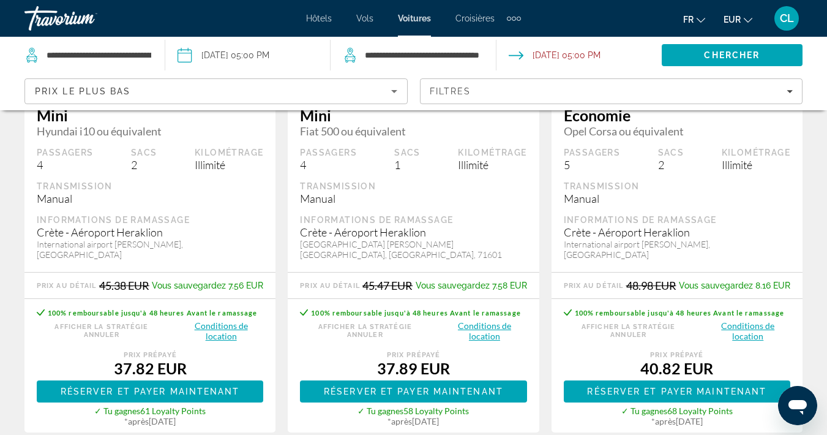
scroll to position [256, 0]
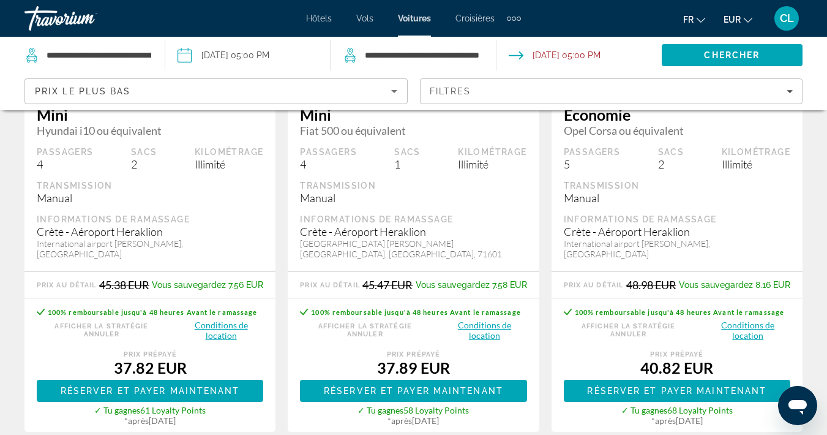
click at [217, 337] on button "Conditions de location" at bounding box center [221, 330] width 85 height 22
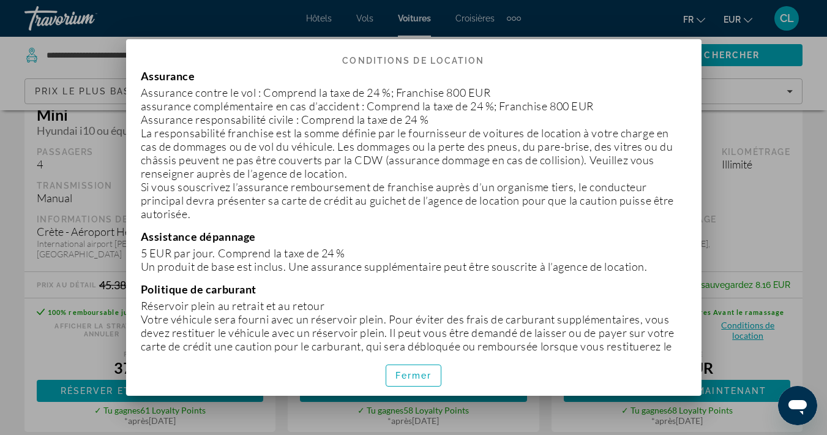
scroll to position [758, 0]
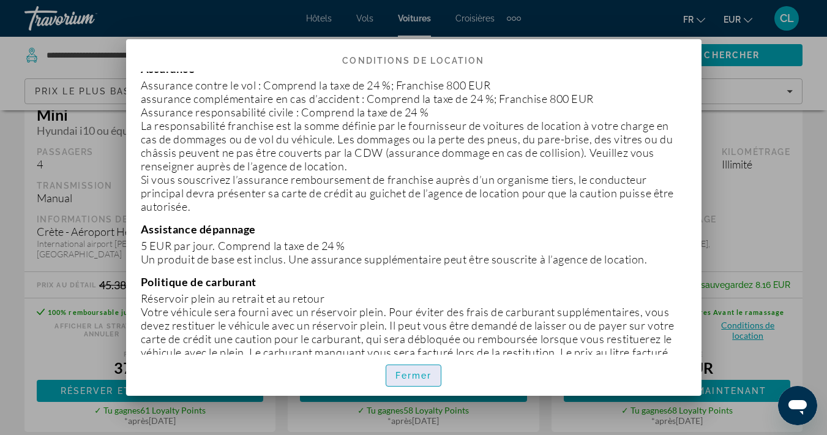
click at [413, 372] on span "Fermer" at bounding box center [414, 376] width 37 height 10
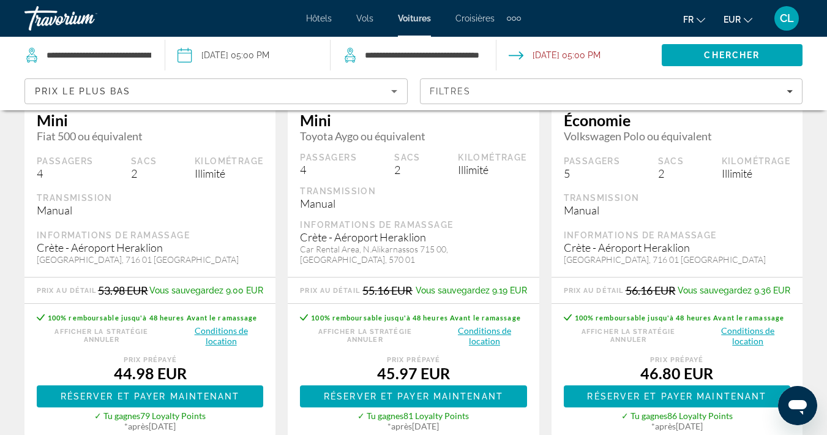
scroll to position [848, 0]
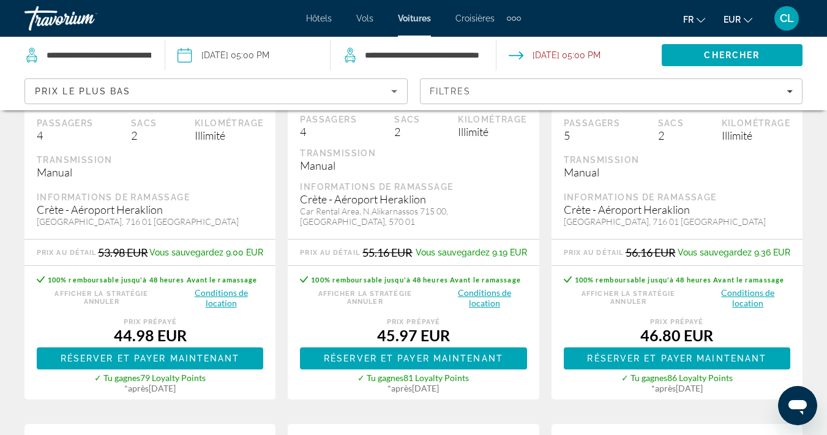
click at [487, 287] on button "Conditions de location" at bounding box center [484, 298] width 85 height 22
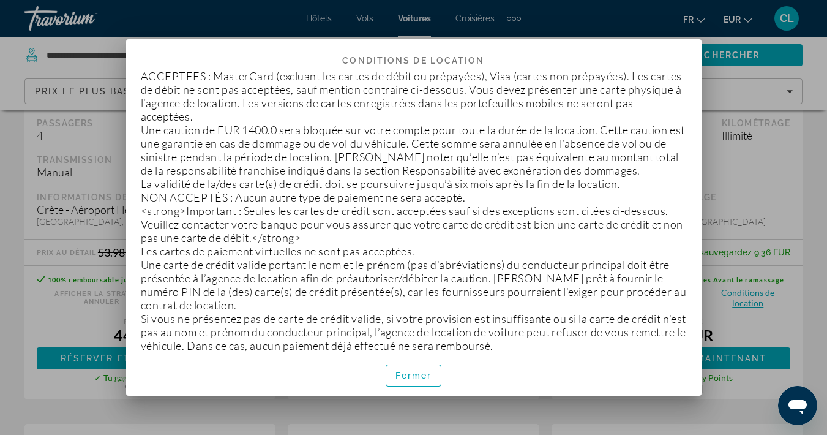
scroll to position [358, 0]
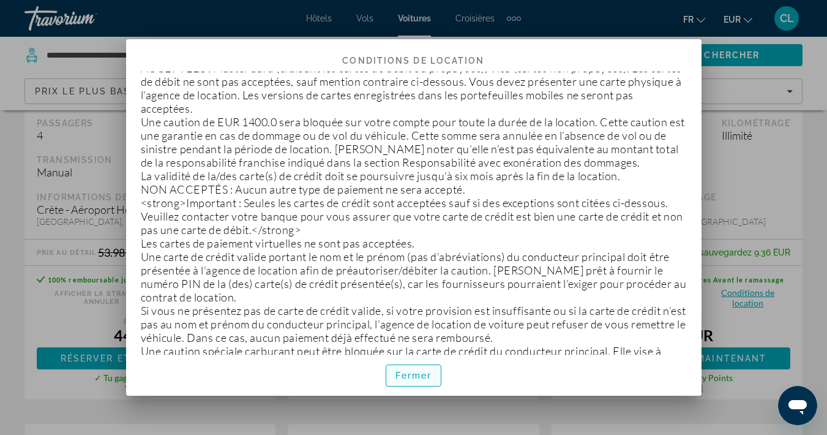
click at [407, 380] on span "Fermer" at bounding box center [414, 376] width 37 height 10
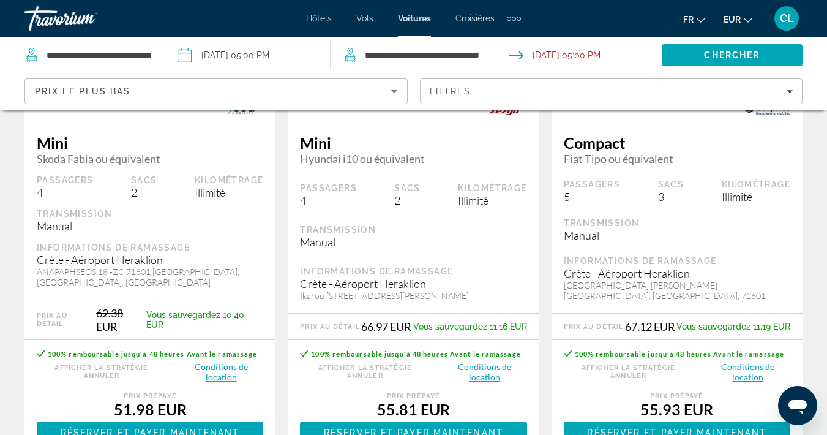
scroll to position [1906, 0]
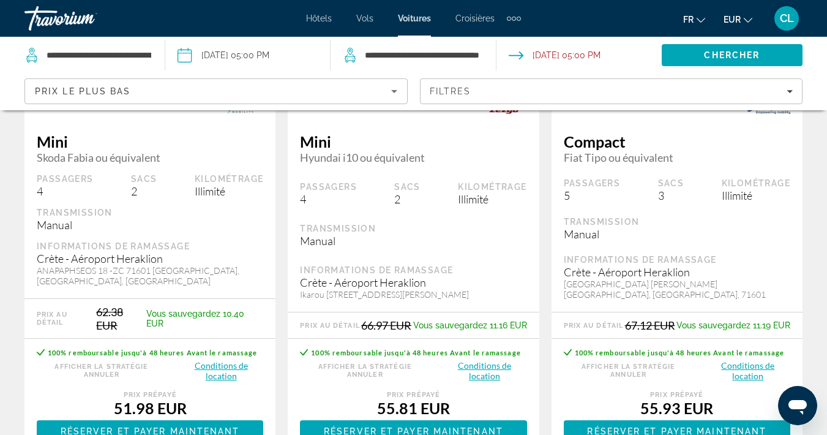
click at [483, 382] on button "Conditions de location" at bounding box center [484, 370] width 85 height 22
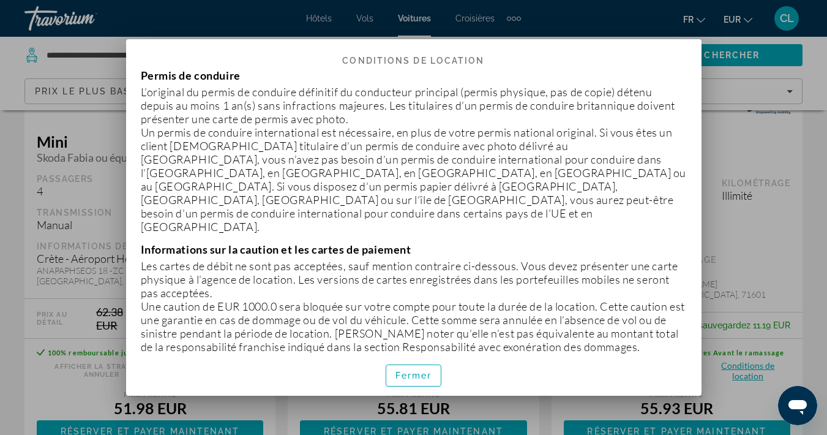
scroll to position [233, 0]
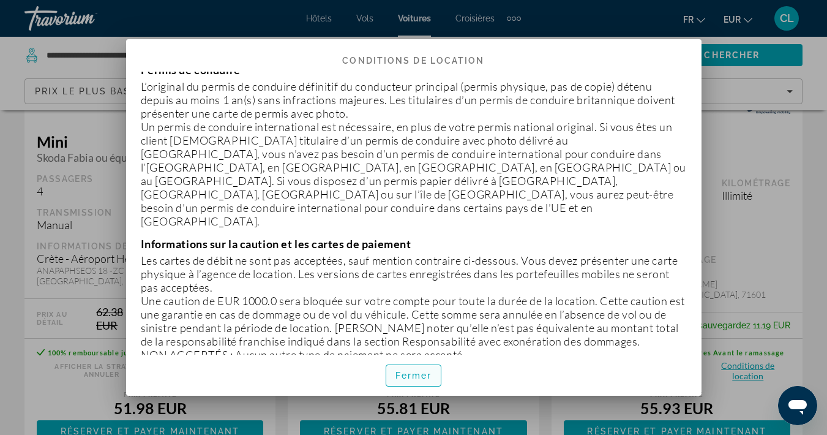
click at [419, 371] on span "Fermer" at bounding box center [414, 376] width 37 height 10
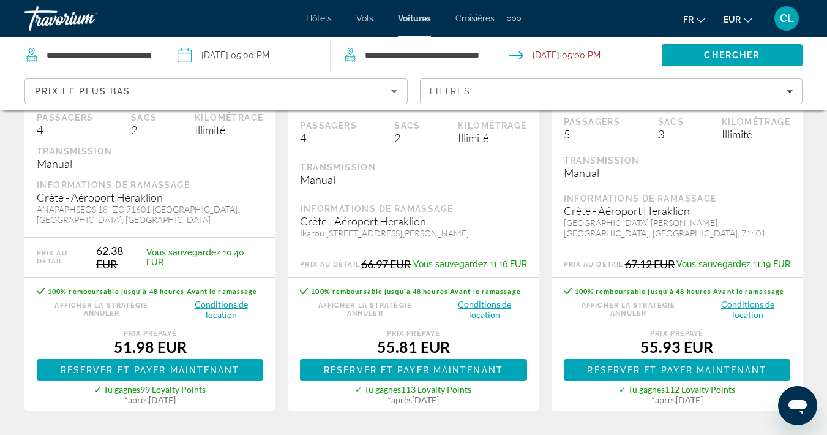
scroll to position [1969, 0]
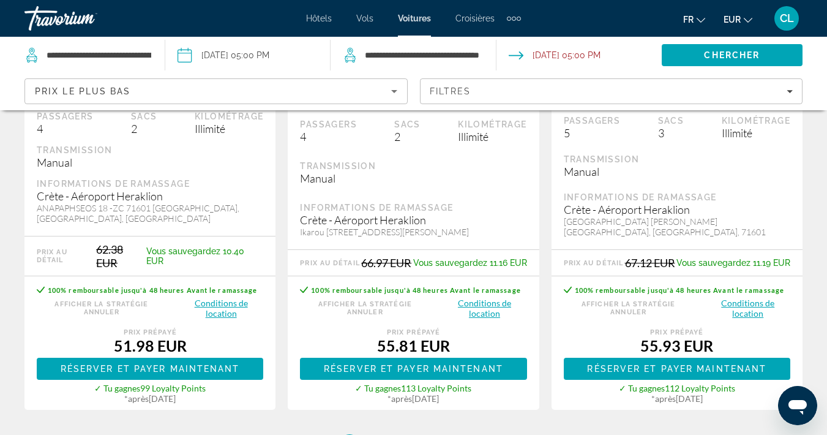
click at [225, 319] on button "Conditions de location" at bounding box center [221, 308] width 85 height 22
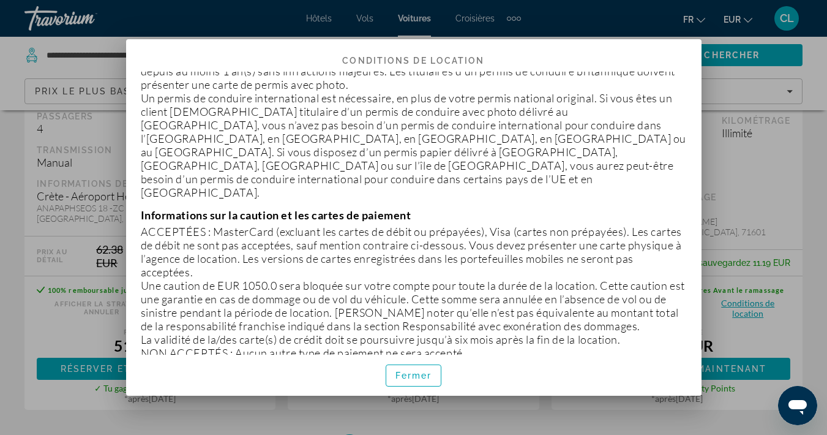
scroll to position [236, 0]
click at [399, 374] on span "Fermer" at bounding box center [414, 376] width 37 height 10
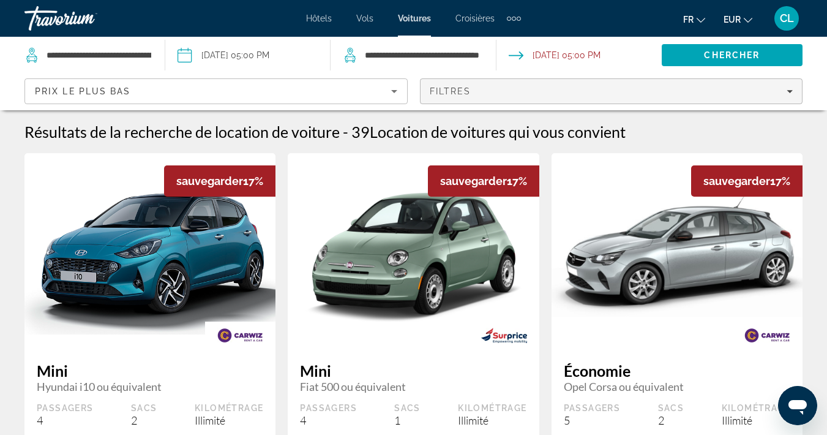
scroll to position [0, 0]
click at [538, 91] on div "Filtres" at bounding box center [612, 91] width 364 height 10
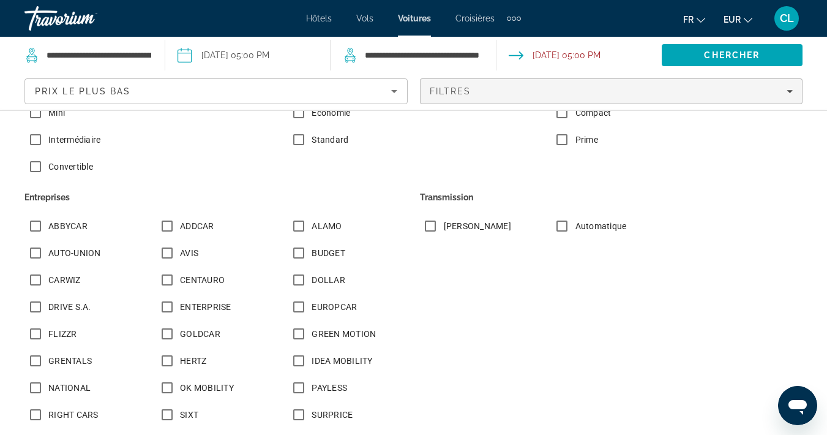
scroll to position [194, 0]
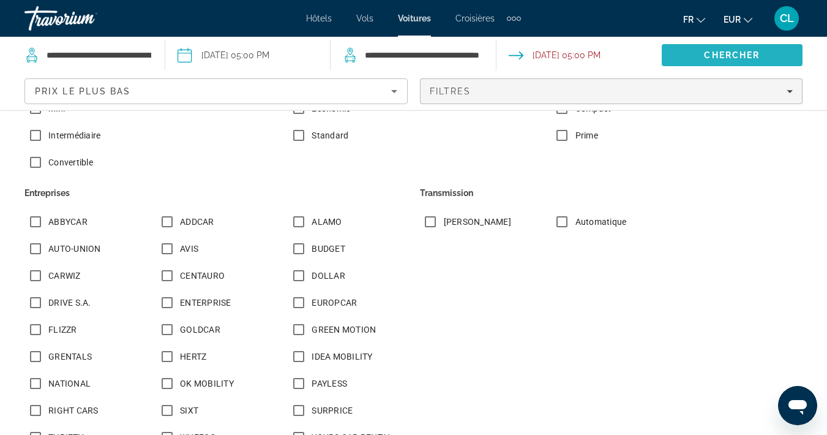
click at [684, 56] on span "Search" at bounding box center [732, 54] width 141 height 29
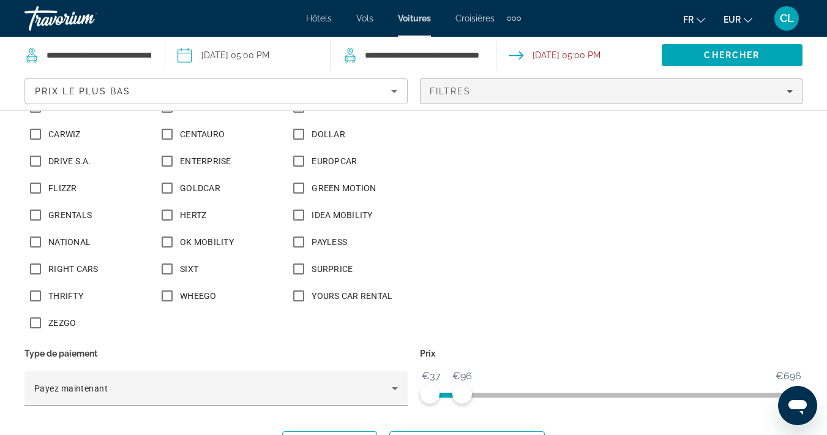
scroll to position [360, 0]
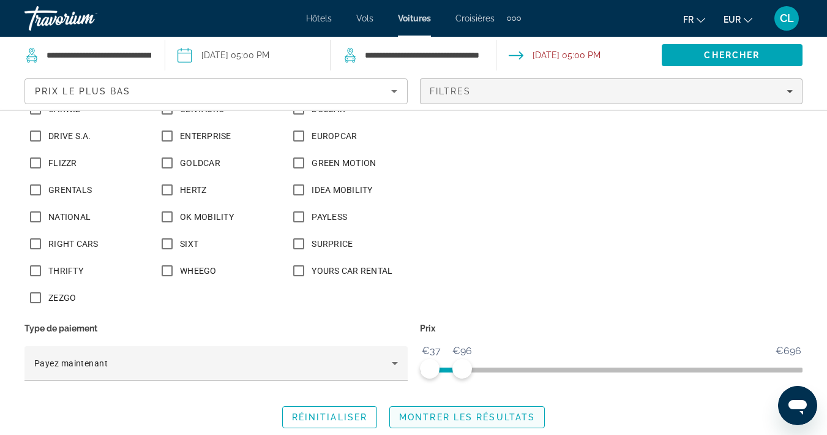
click at [478, 414] on span "Montrer les résultats" at bounding box center [467, 417] width 136 height 10
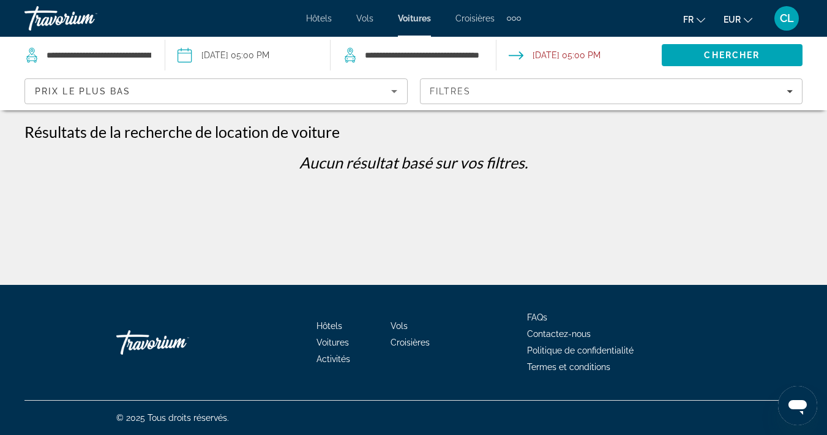
scroll to position [0, 0]
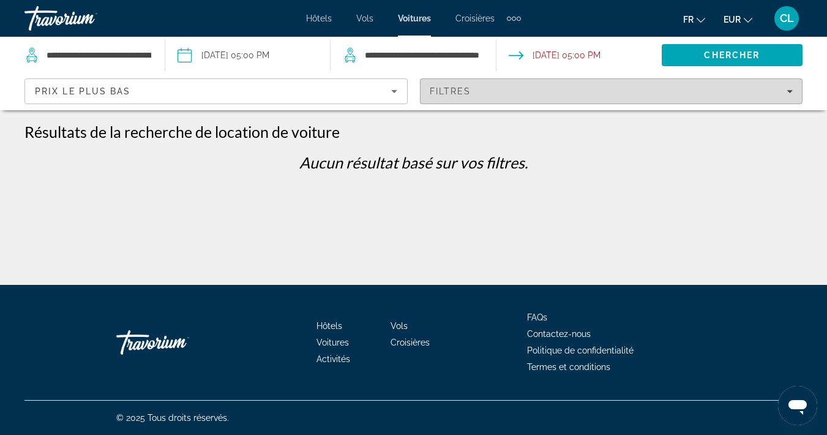
click at [536, 89] on div "Filtres" at bounding box center [612, 91] width 364 height 10
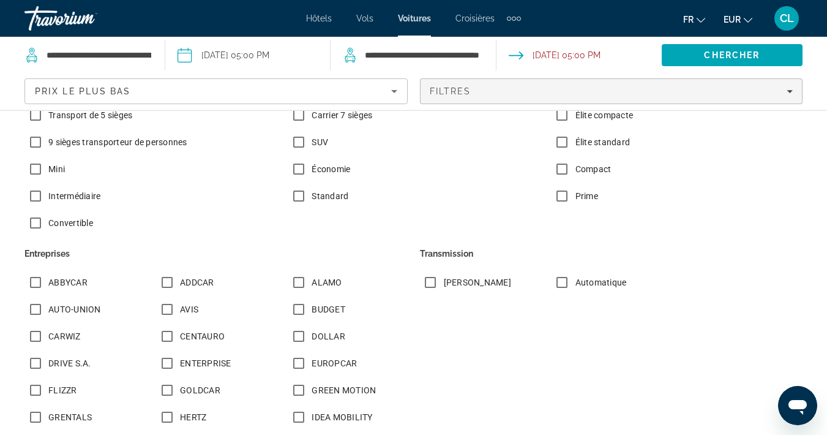
scroll to position [140, 0]
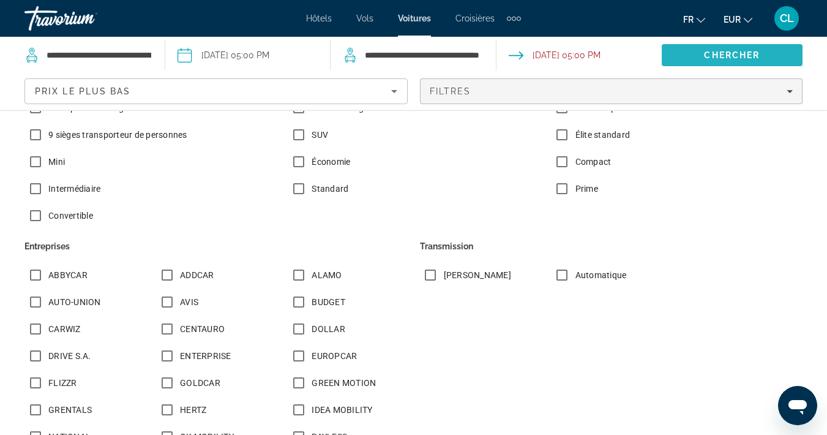
click at [706, 60] on span "Search" at bounding box center [732, 54] width 141 height 29
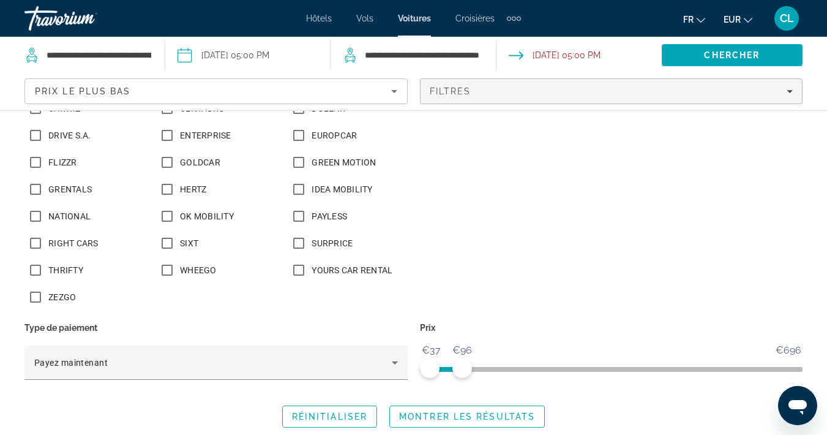
scroll to position [360, 0]
click at [486, 416] on span "Montrer les résultats" at bounding box center [467, 417] width 136 height 10
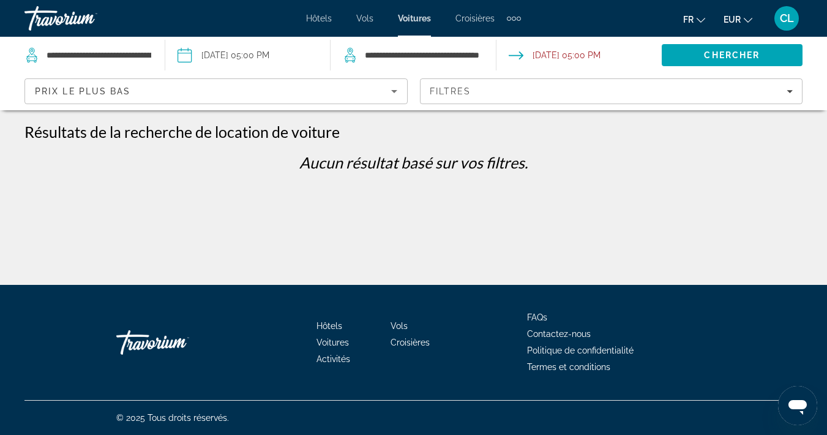
click at [623, 114] on div "**********" at bounding box center [413, 142] width 827 height 285
click at [630, 87] on div "Filtres" at bounding box center [612, 91] width 364 height 10
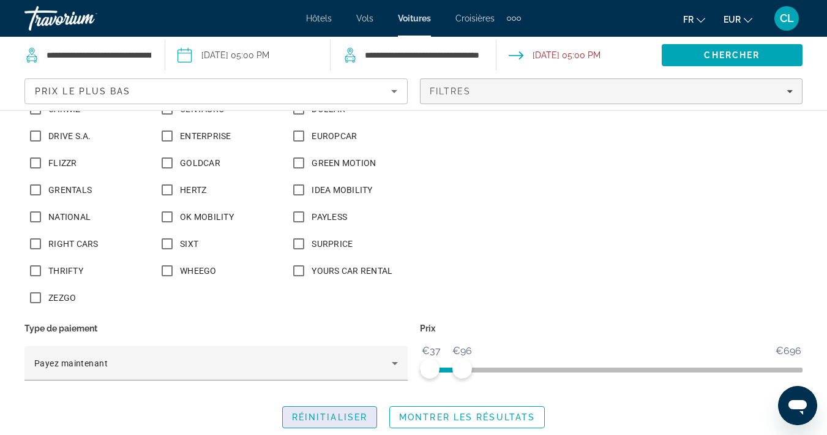
click at [340, 417] on span "Réinitialiser" at bounding box center [329, 417] width 75 height 10
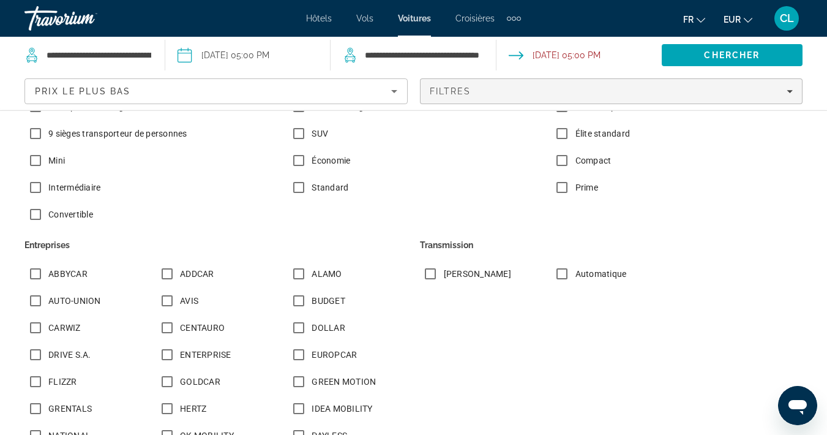
scroll to position [142, 0]
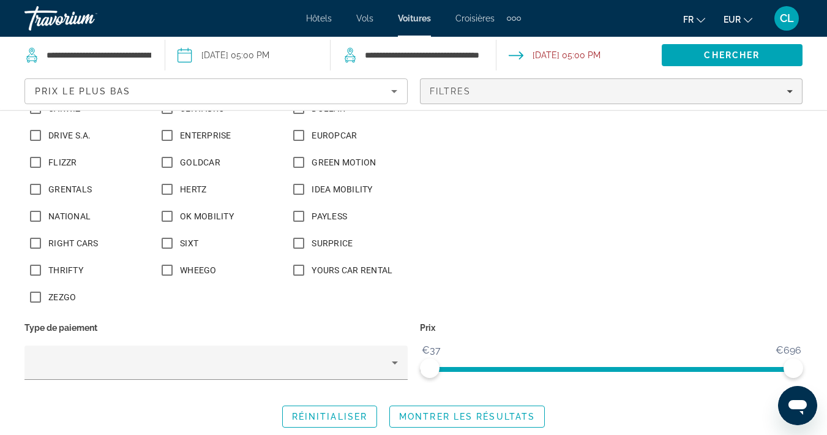
scroll to position [360, 0]
click at [456, 423] on span "Search widget" at bounding box center [467, 416] width 154 height 29
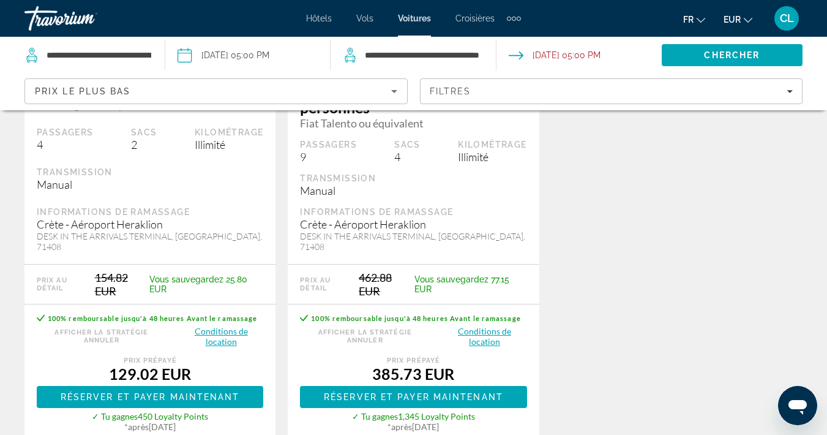
scroll to position [284, 0]
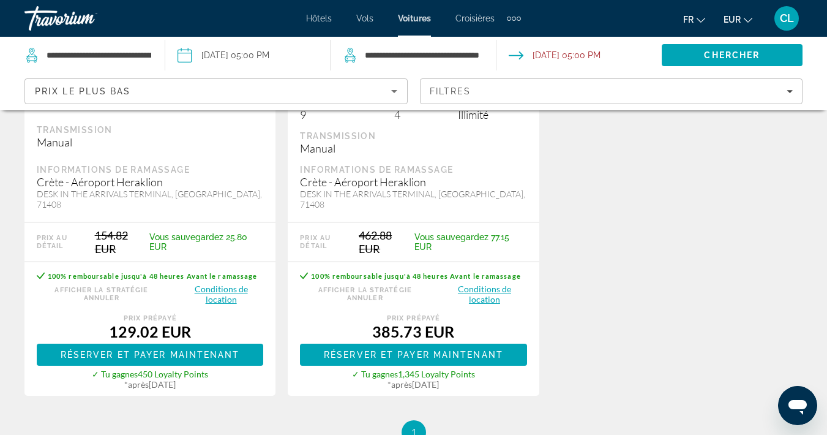
scroll to position [312, 0]
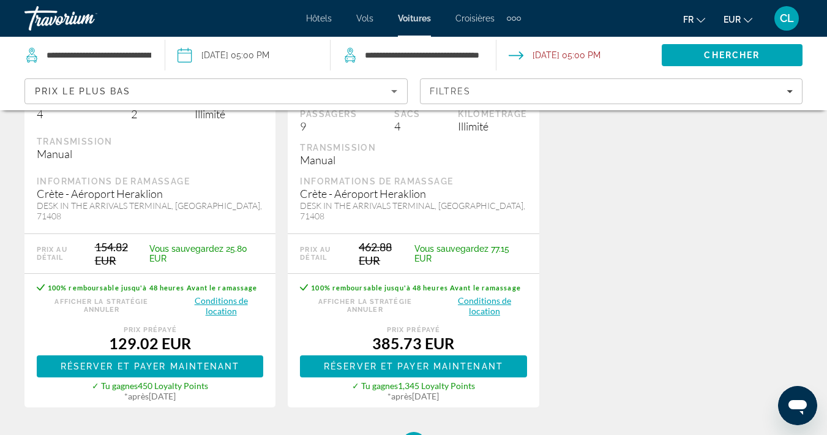
click at [222, 295] on button "Conditions de location" at bounding box center [221, 306] width 85 height 22
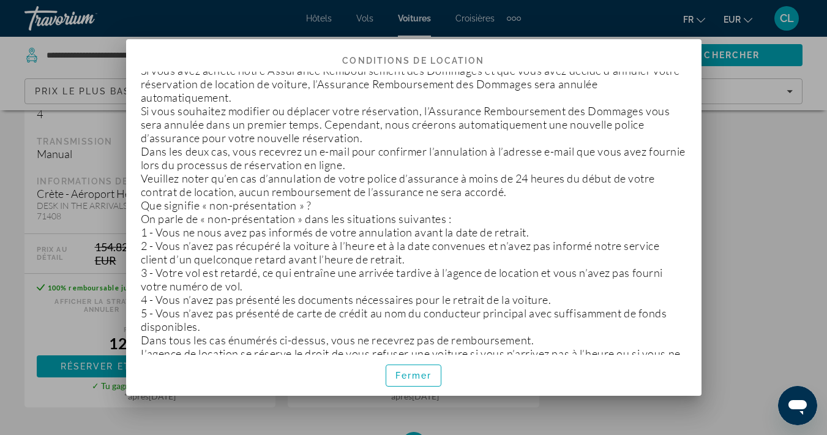
scroll to position [0, 0]
click at [403, 382] on span "button" at bounding box center [413, 375] width 55 height 29
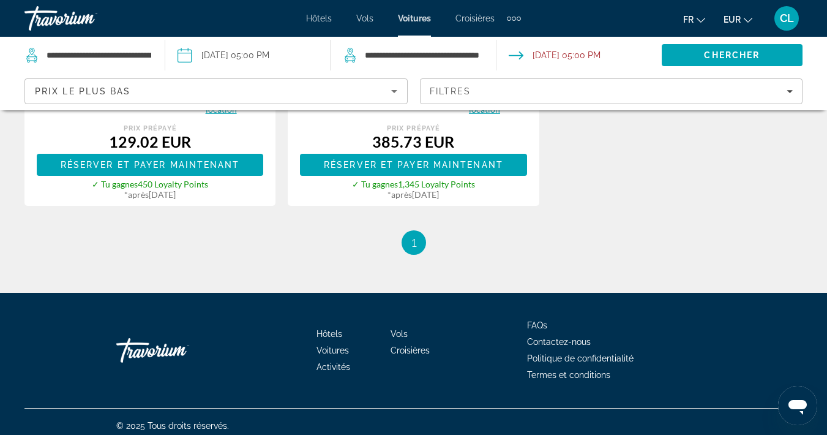
scroll to position [513, 0]
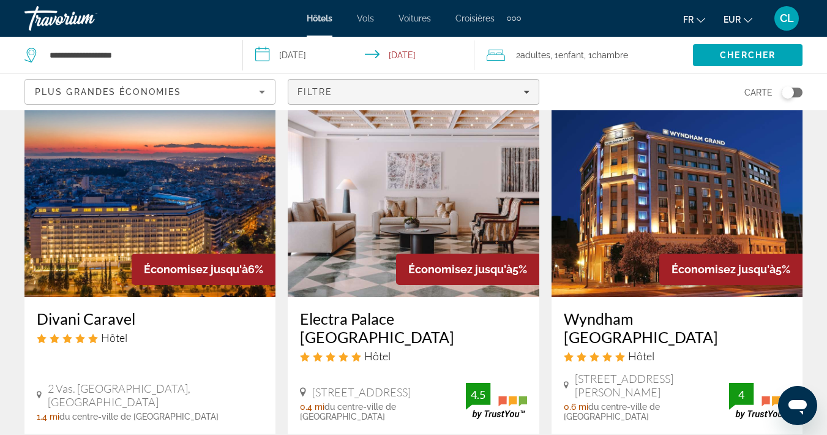
scroll to position [48, 0]
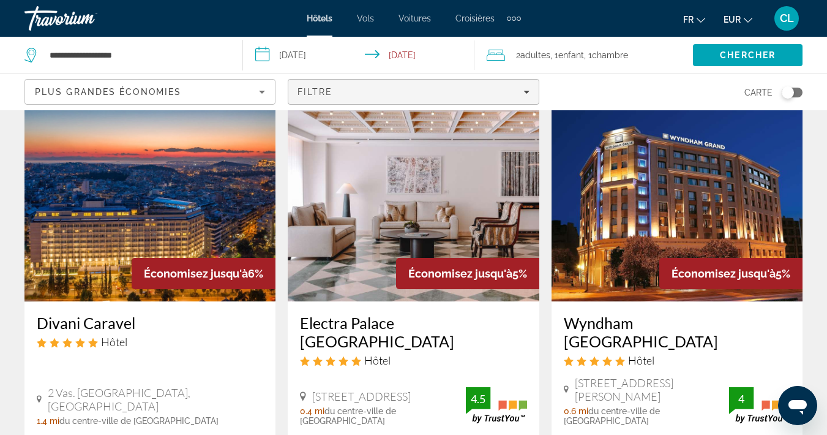
click at [417, 91] on div "Filtre" at bounding box center [413, 92] width 231 height 10
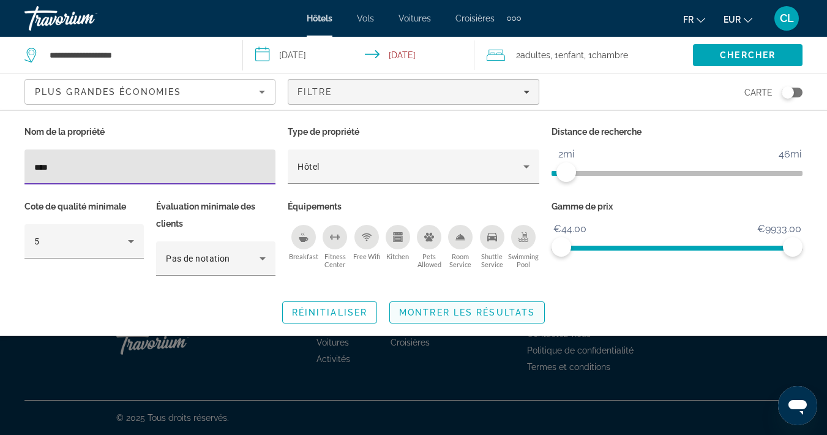
type input "****"
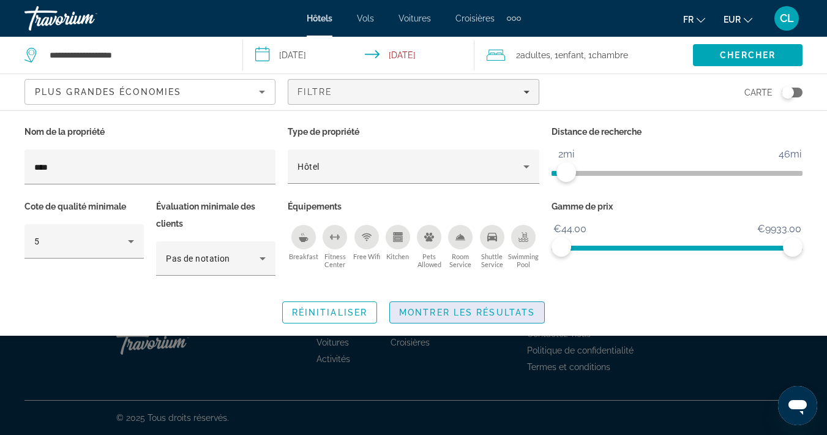
click at [425, 304] on span "Search widget" at bounding box center [467, 312] width 154 height 29
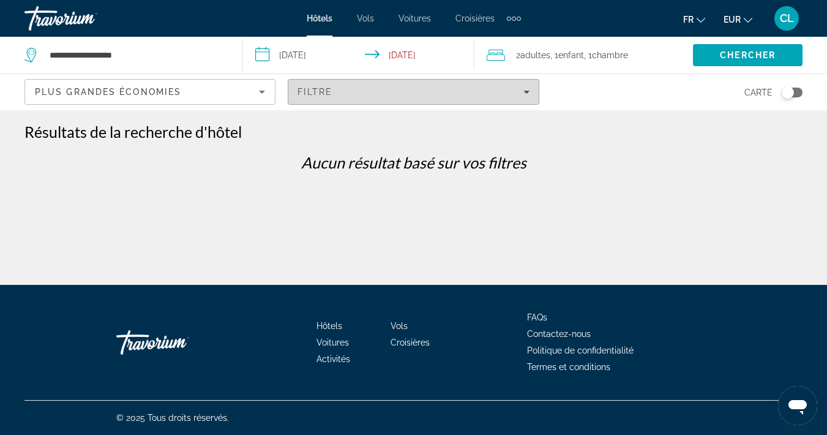
click at [348, 91] on div "Filtre" at bounding box center [413, 92] width 231 height 10
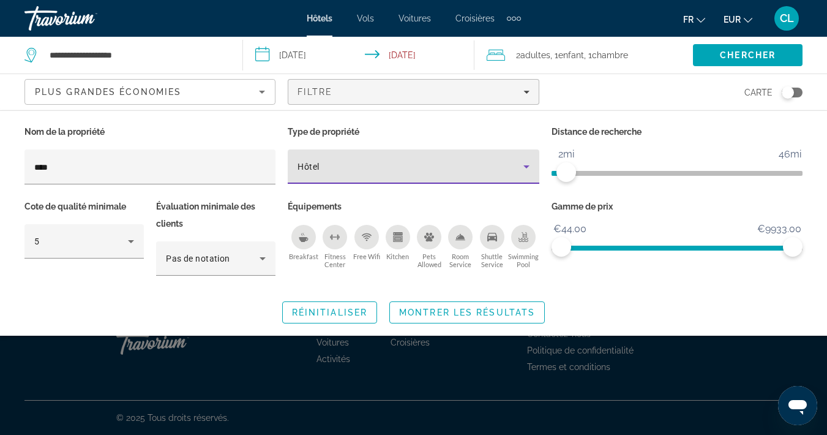
click at [325, 165] on div "Hôtel" at bounding box center [410, 166] width 225 height 15
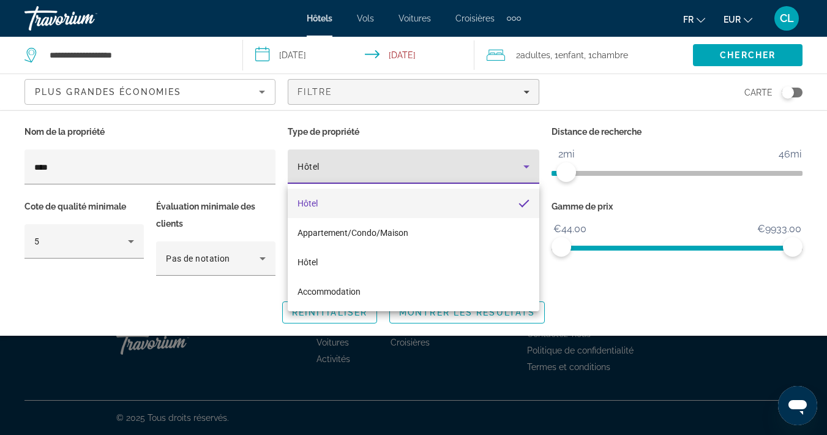
click at [134, 239] on div at bounding box center [413, 217] width 827 height 435
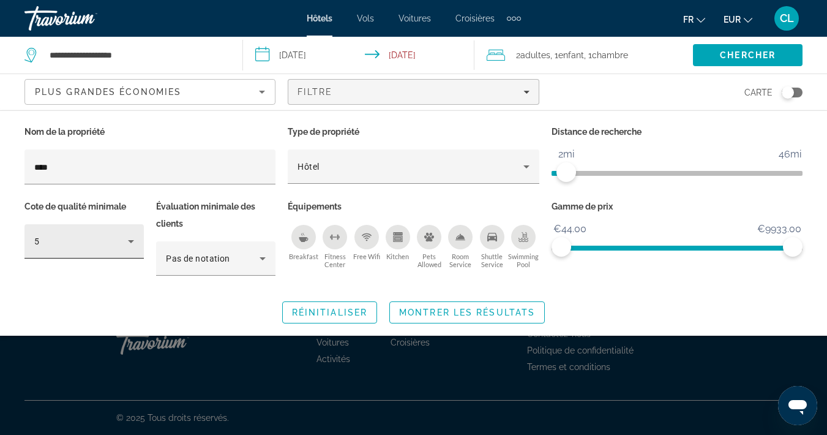
click at [134, 239] on icon "Hotel Filters" at bounding box center [131, 241] width 15 height 15
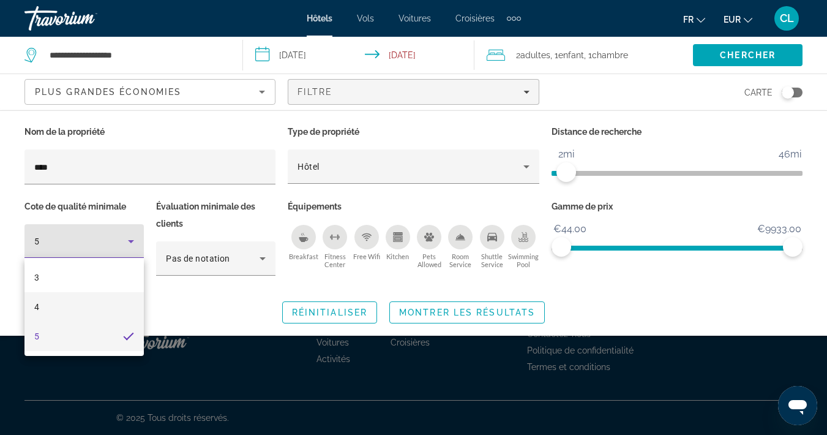
click at [113, 301] on mat-option "4" at bounding box center [83, 306] width 119 height 29
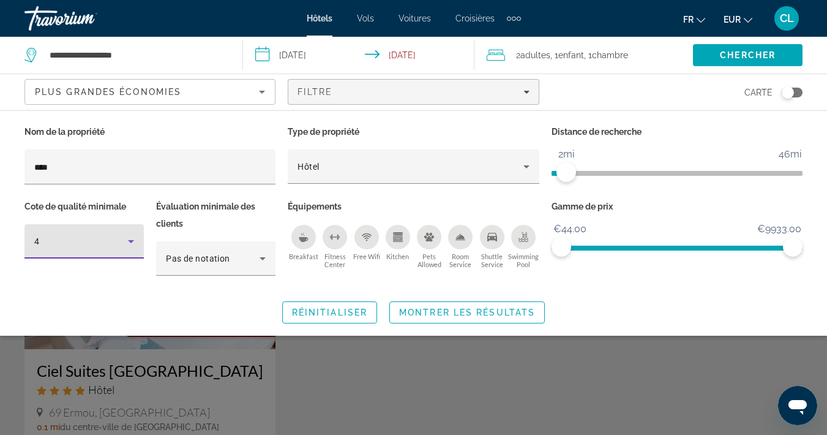
click at [220, 378] on div "Search widget" at bounding box center [413, 309] width 827 height 251
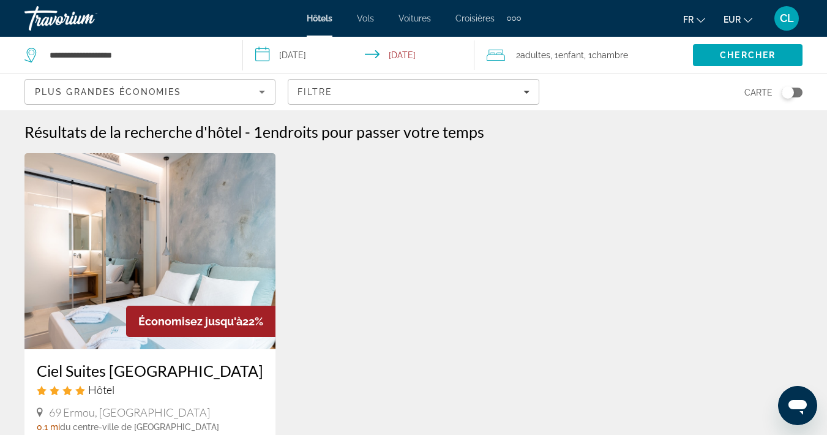
click at [252, 252] on img "Main content" at bounding box center [149, 251] width 251 height 196
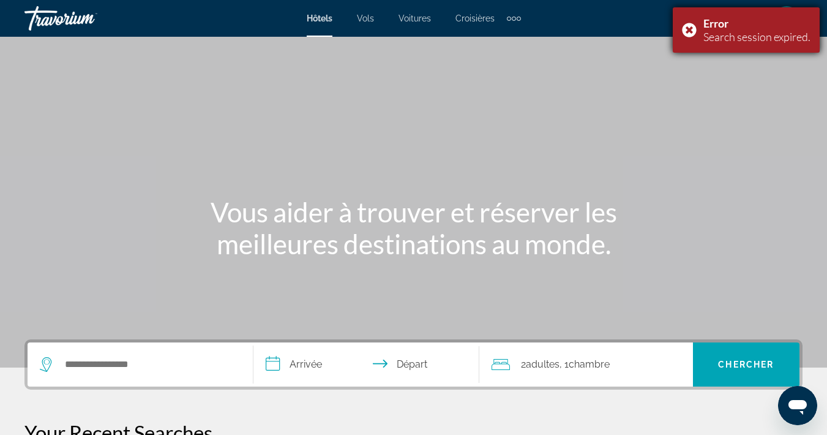
click at [687, 27] on div "Error Search session expired." at bounding box center [746, 29] width 147 height 45
